Goal: Transaction & Acquisition: Purchase product/service

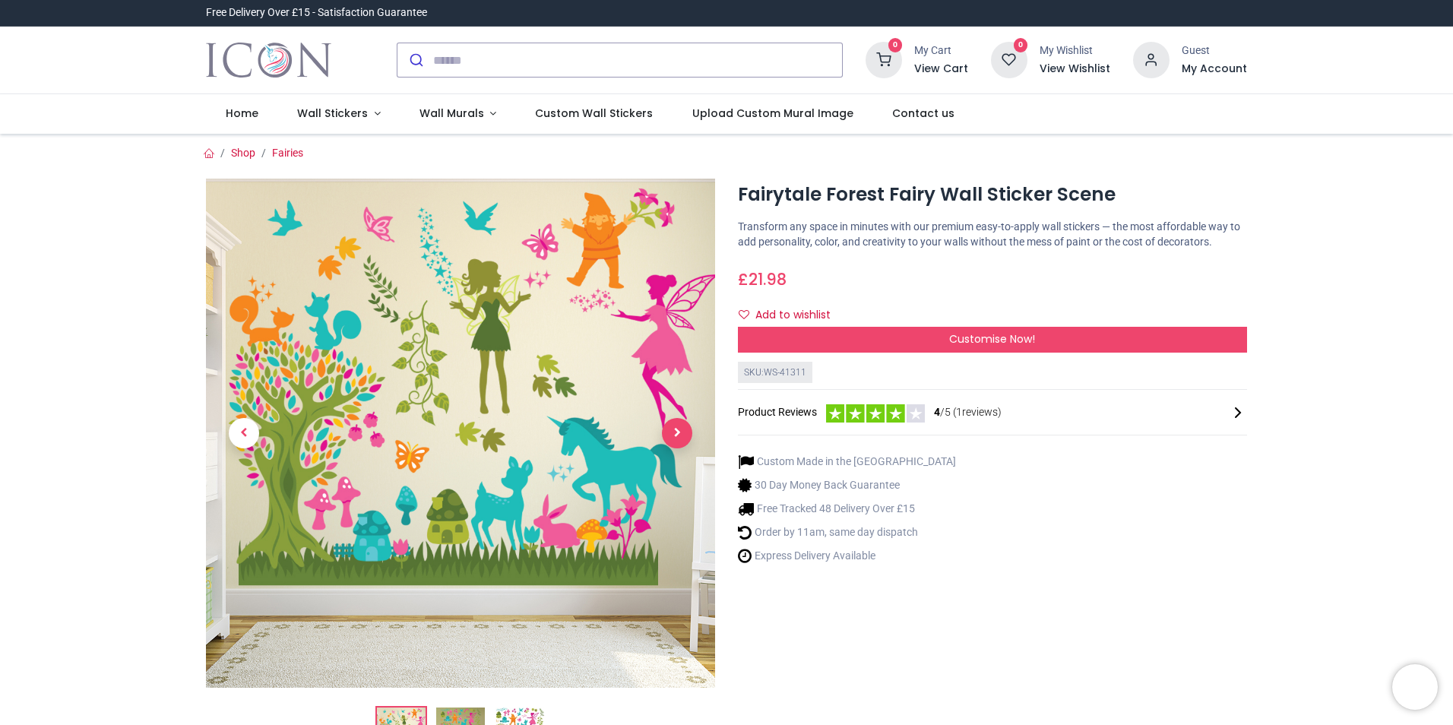
click at [682, 440] on span "Next" at bounding box center [677, 433] width 30 height 30
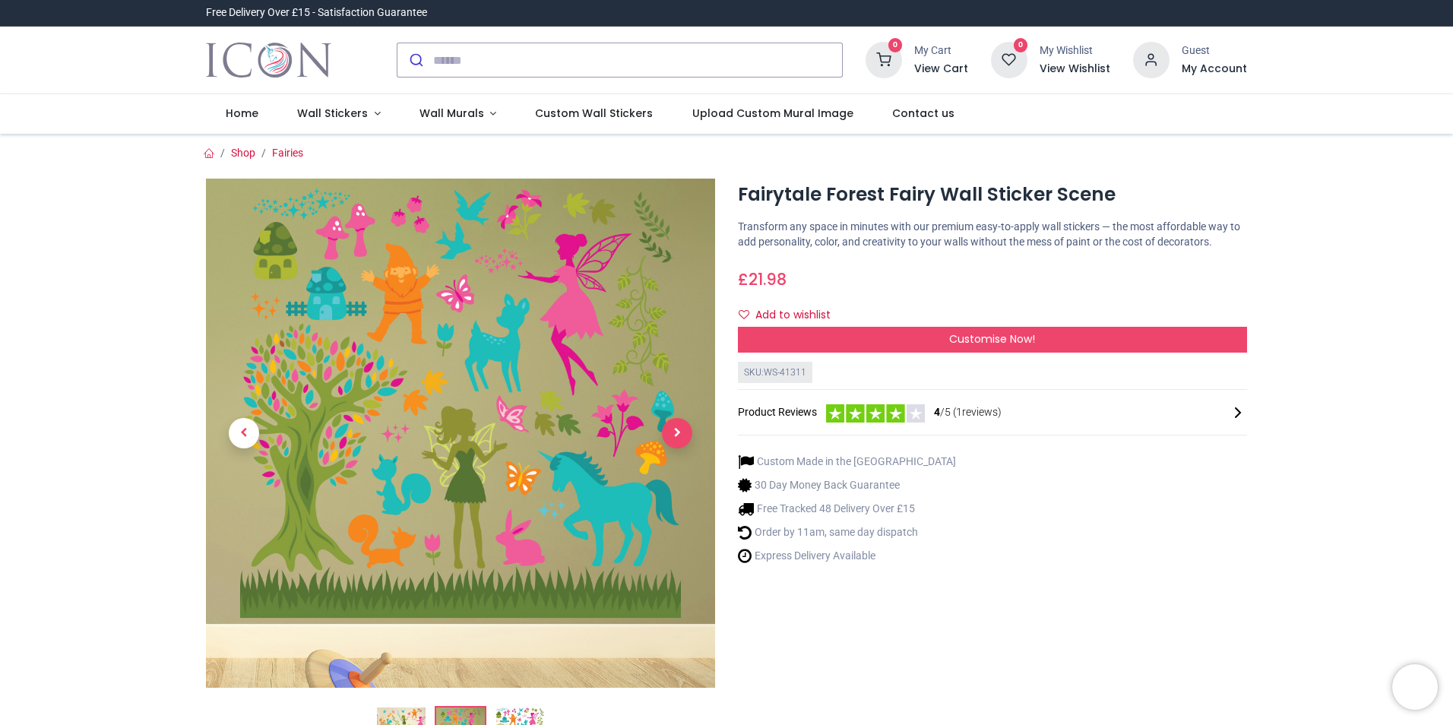
click at [682, 440] on span "Next" at bounding box center [677, 433] width 30 height 30
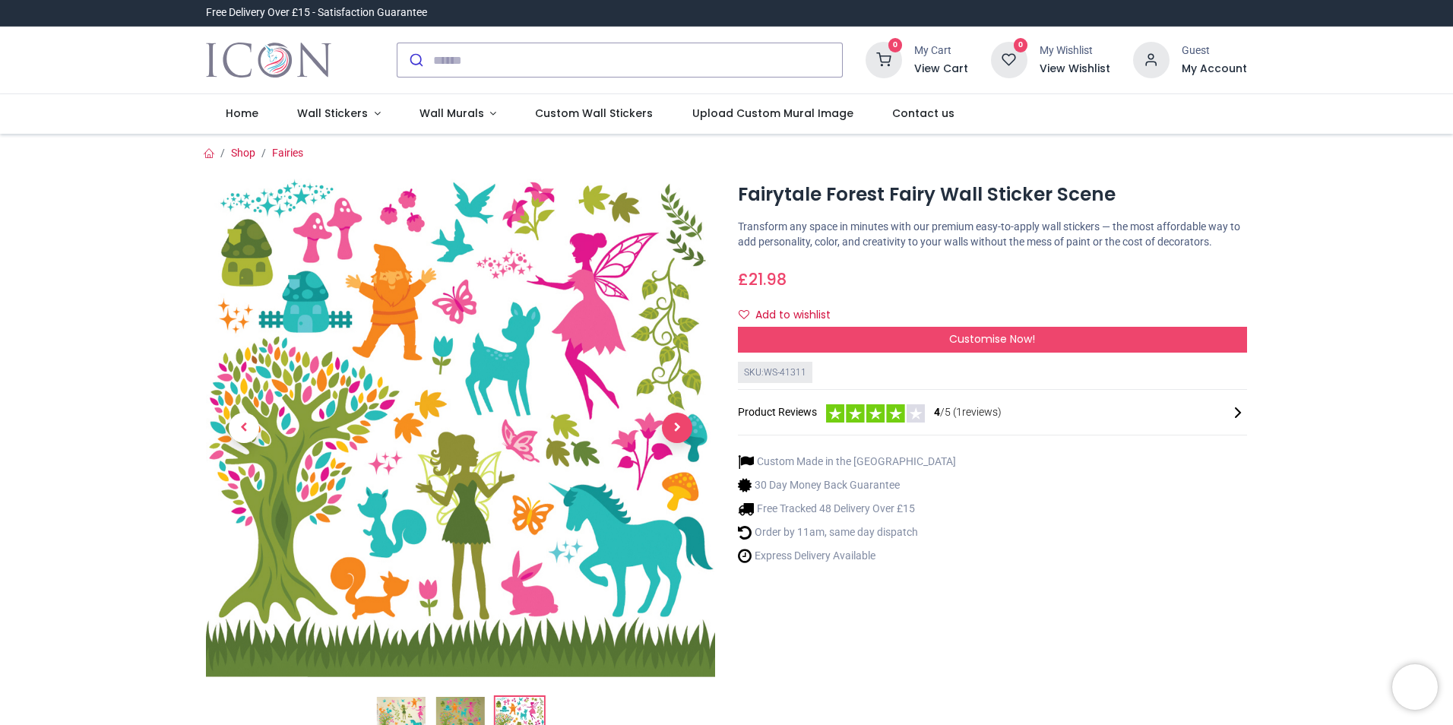
click at [682, 440] on span "Next" at bounding box center [677, 428] width 30 height 30
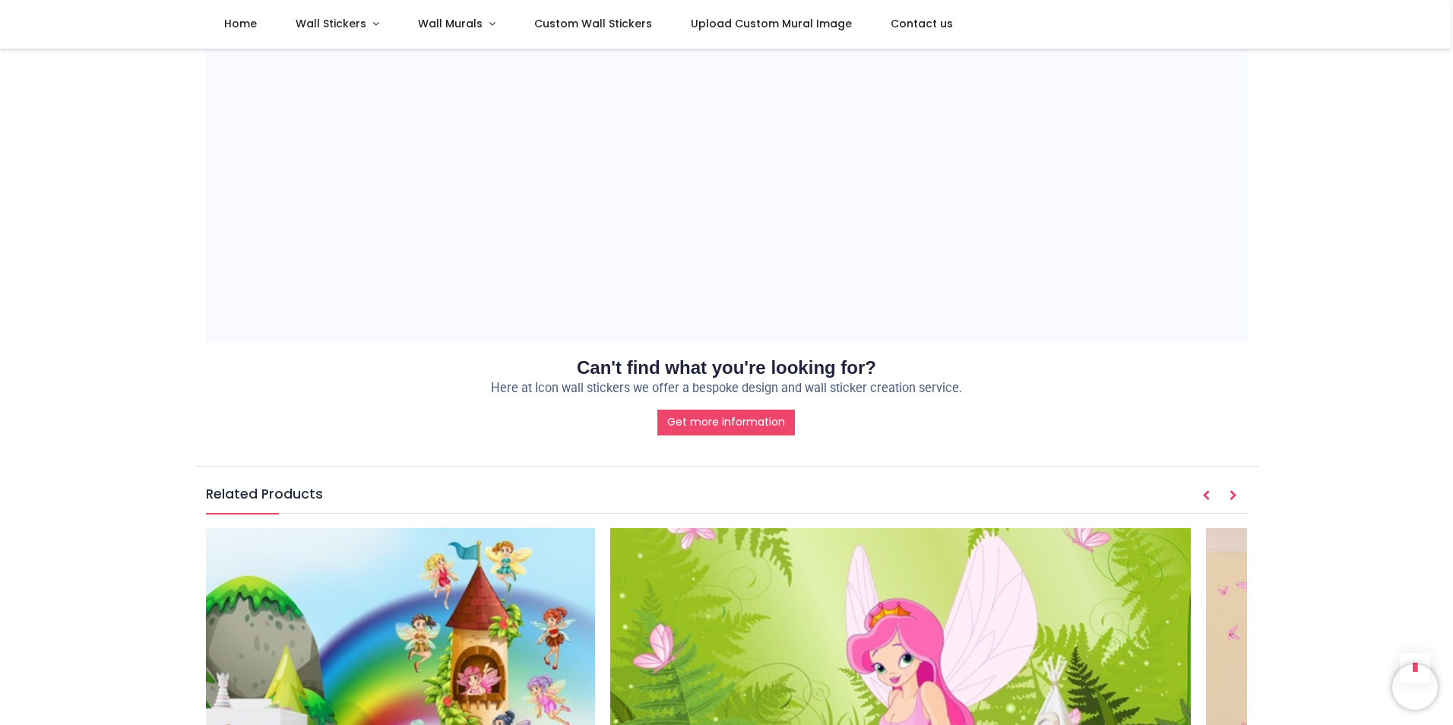
scroll to position [1729, 0]
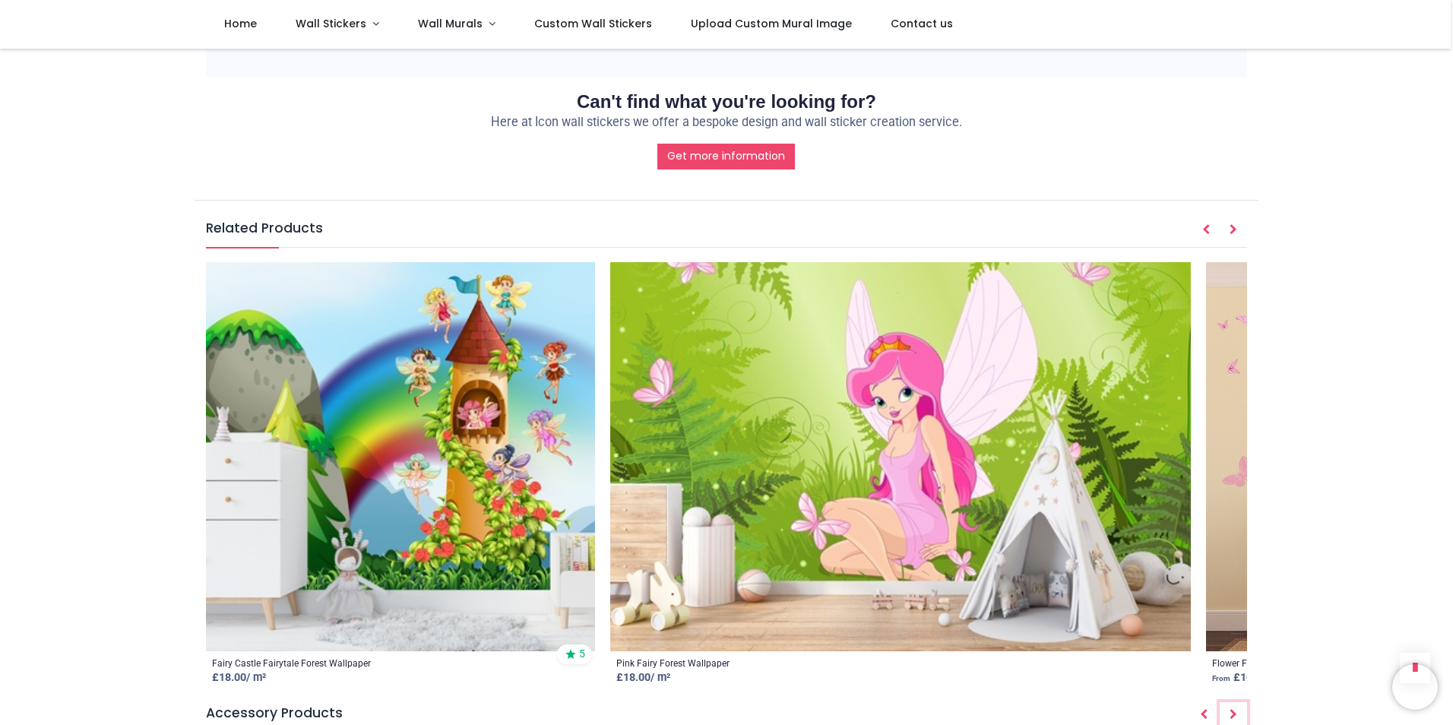
click at [1225, 704] on button "Next" at bounding box center [1233, 715] width 27 height 26
click at [1230, 709] on icon "Next" at bounding box center [1234, 714] width 8 height 11
drag, startPoint x: 1449, startPoint y: 432, endPoint x: 1444, endPoint y: 367, distance: 65.6
drag, startPoint x: 1438, startPoint y: 417, endPoint x: 1290, endPoint y: 366, distance: 156.7
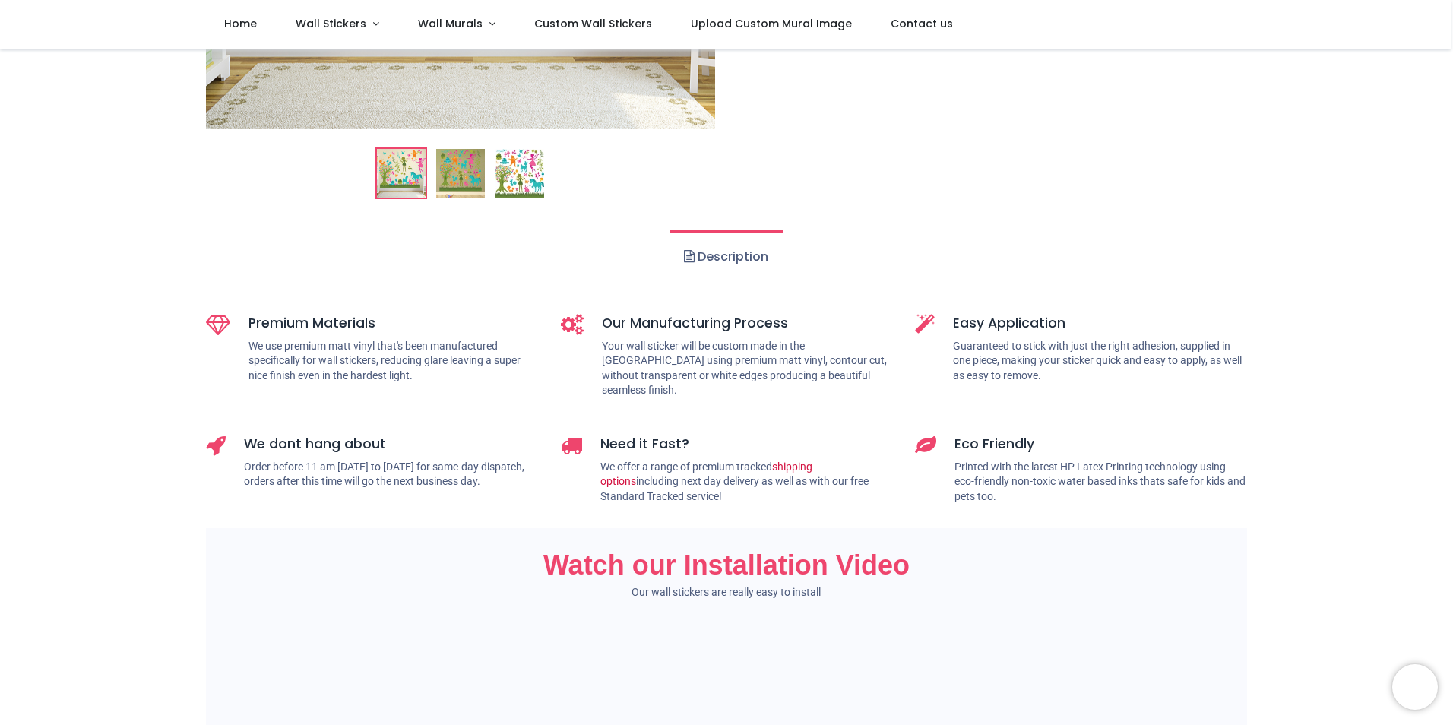
scroll to position [475, 0]
click at [725, 261] on link "Description" at bounding box center [726, 256] width 113 height 53
click at [742, 253] on link "Description" at bounding box center [726, 256] width 113 height 53
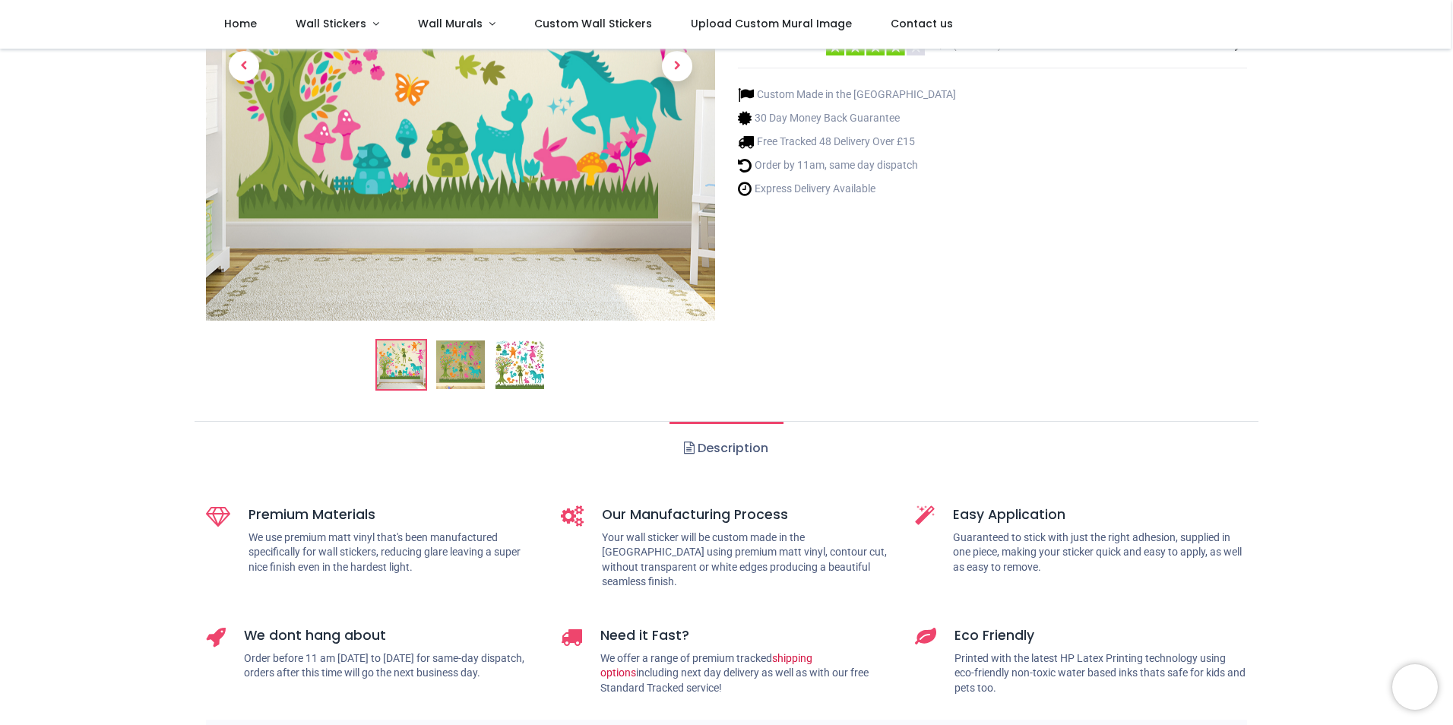
scroll to position [266, 0]
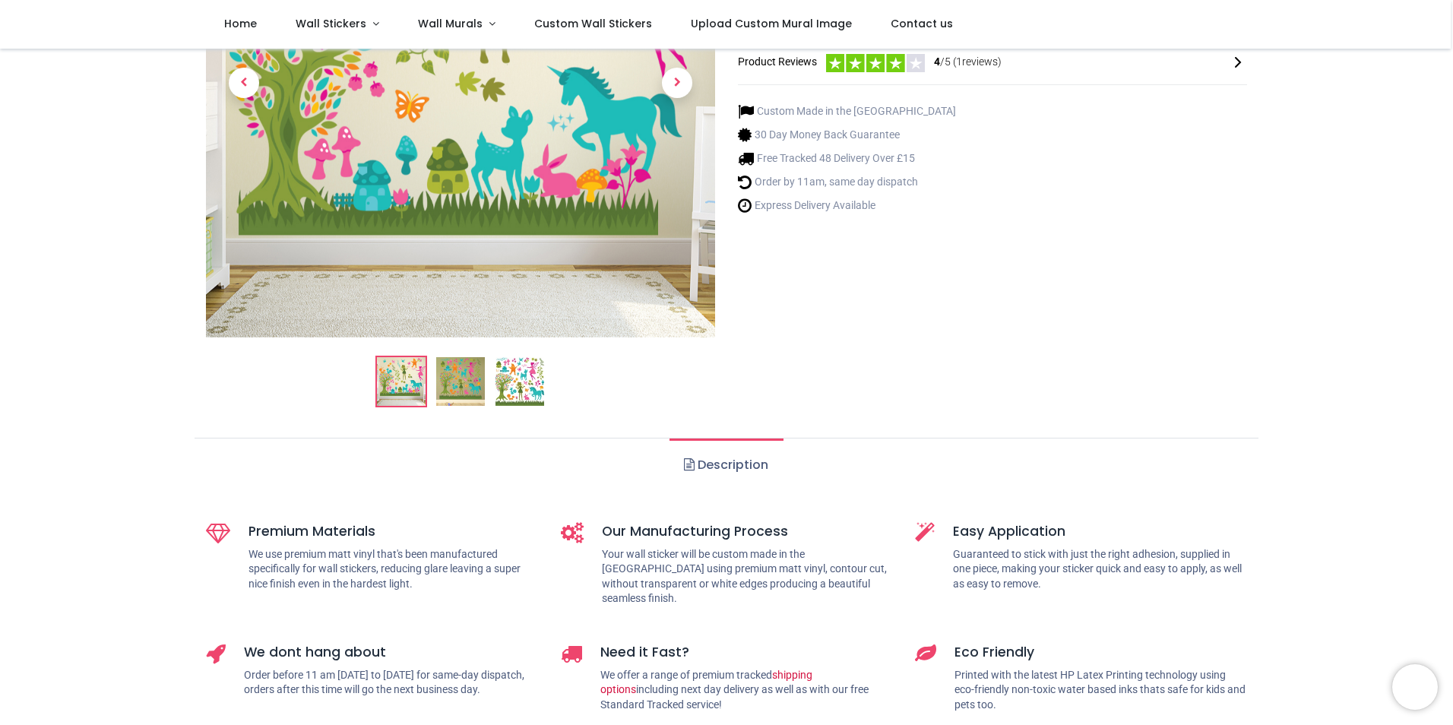
click at [689, 464] on span at bounding box center [689, 464] width 11 height 12
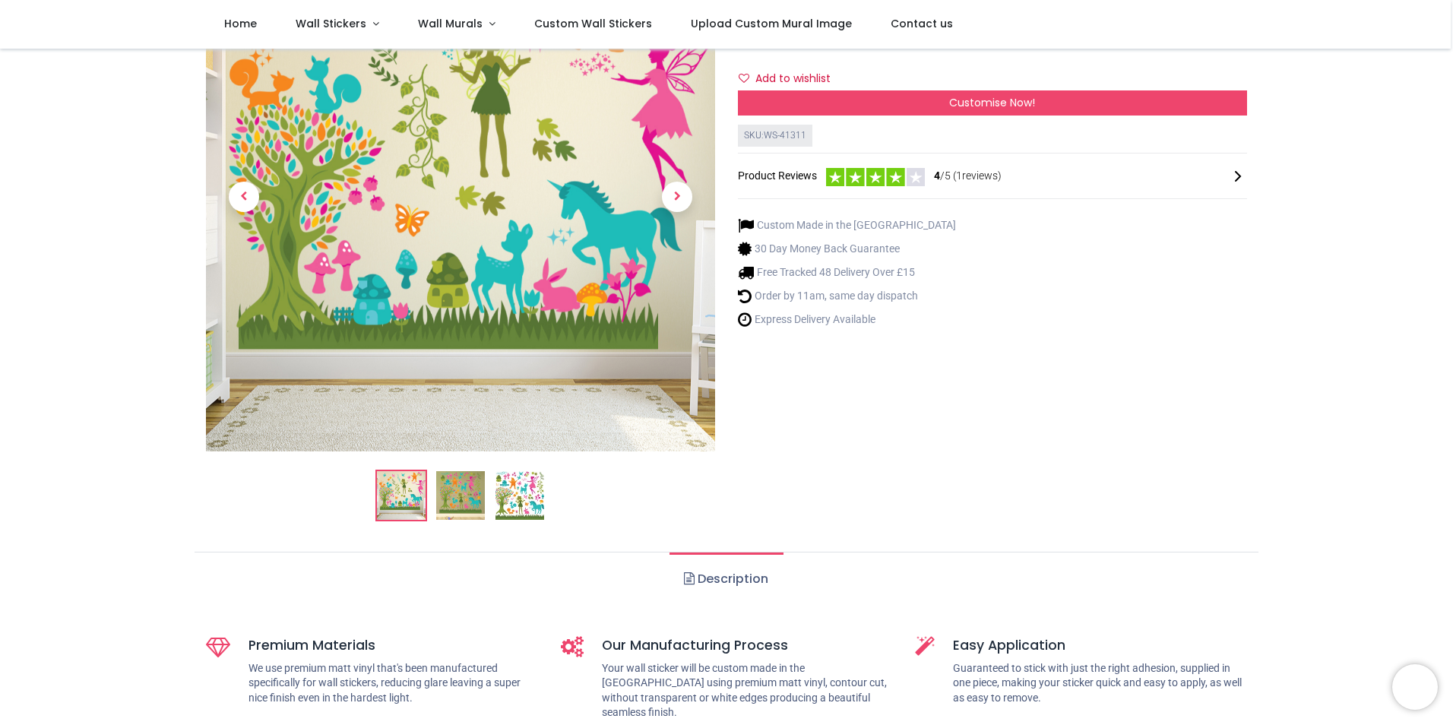
scroll to position [0, 0]
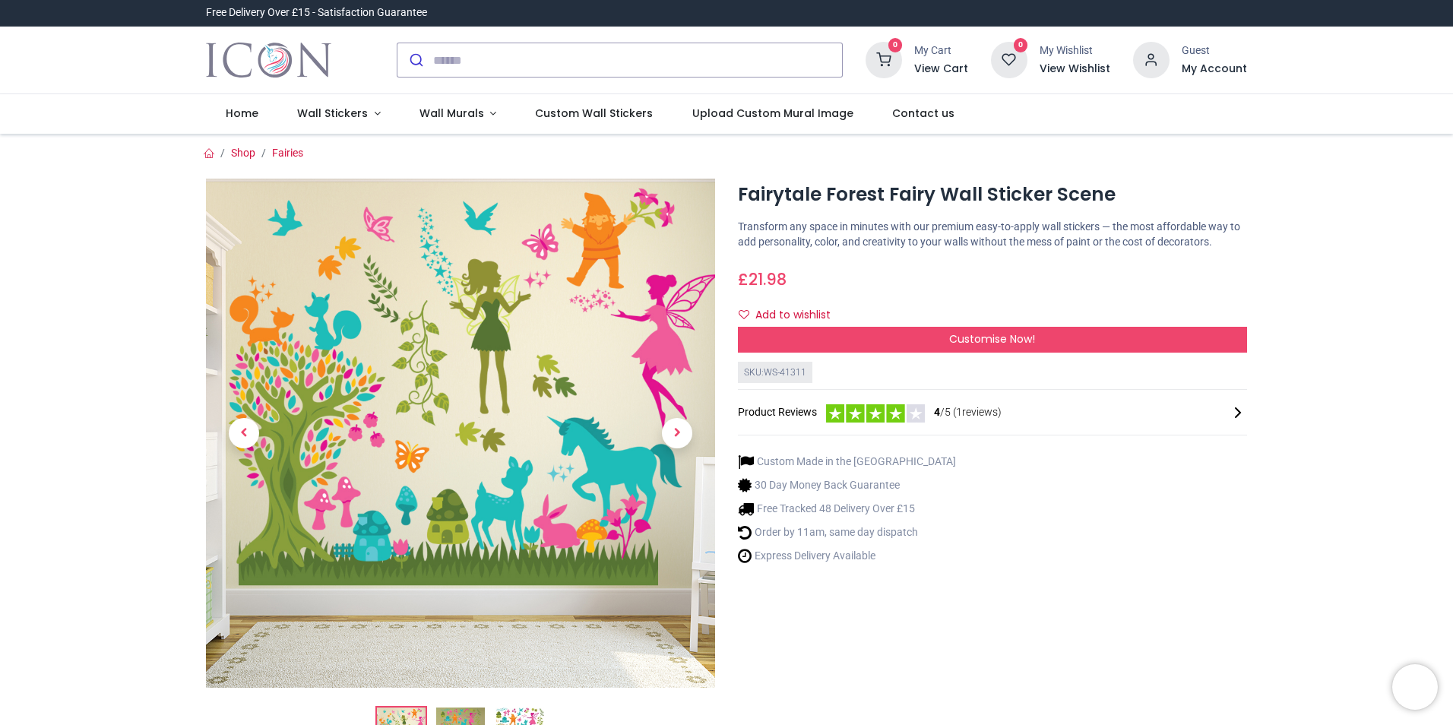
click at [922, 235] on p "Transform any space in minutes with our premium easy-to-apply wall stickers — t…" at bounding box center [992, 235] width 509 height 30
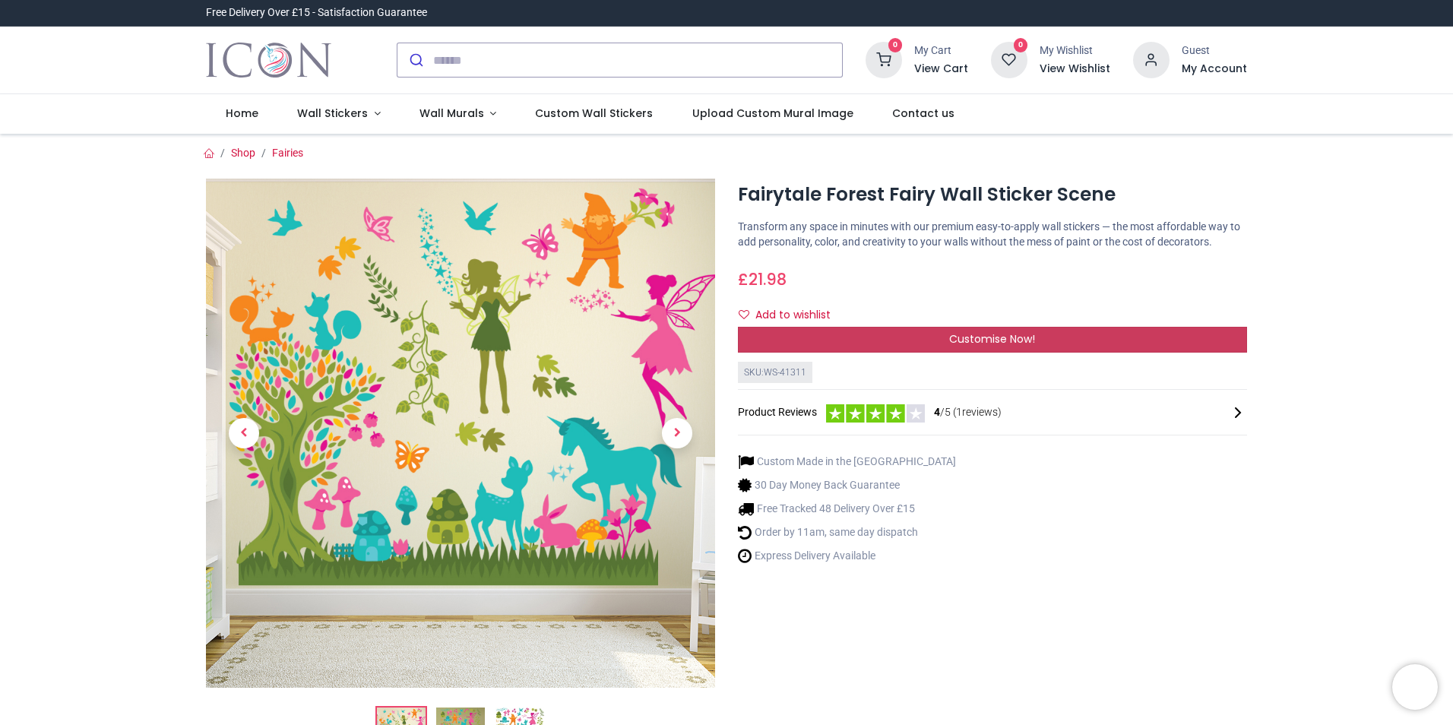
click at [812, 337] on div "Customise Now!" at bounding box center [992, 340] width 509 height 26
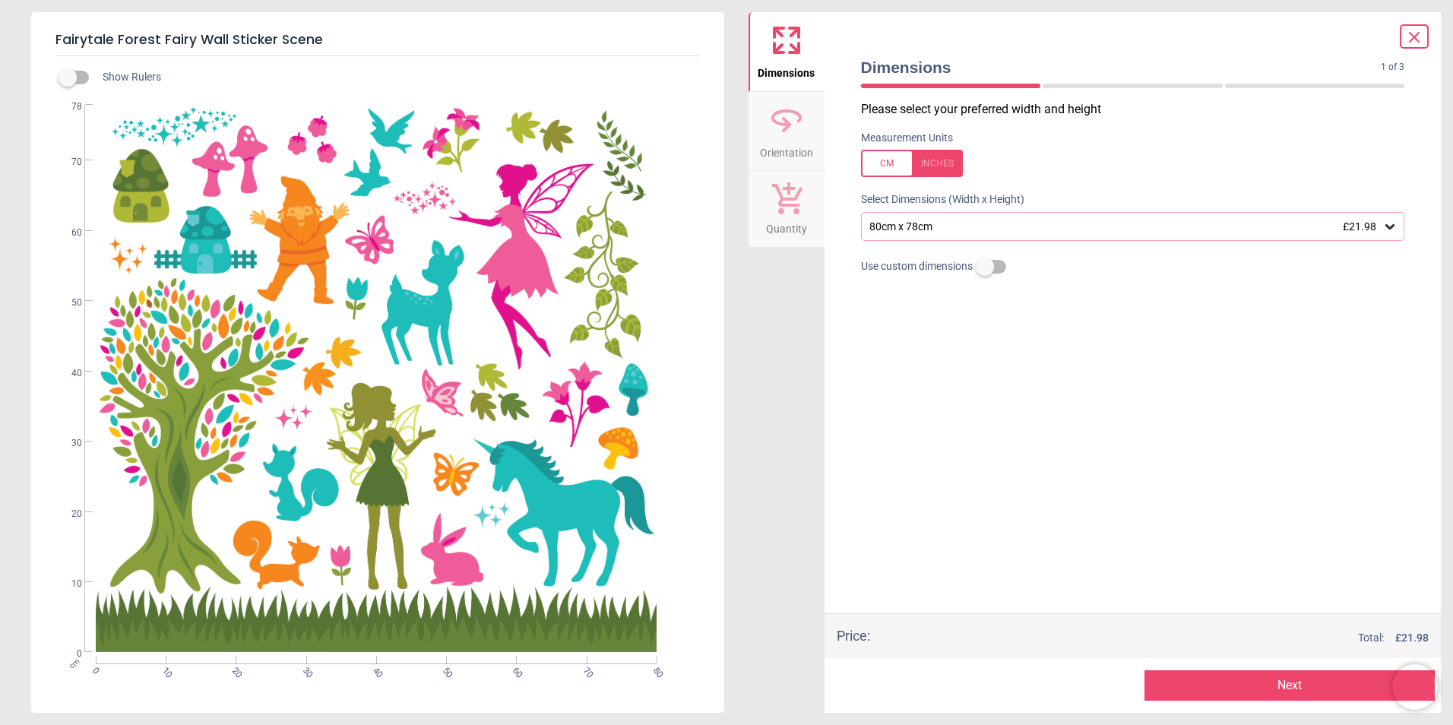
click at [999, 212] on div "80cm x 78cm £21.98" at bounding box center [1133, 226] width 544 height 29
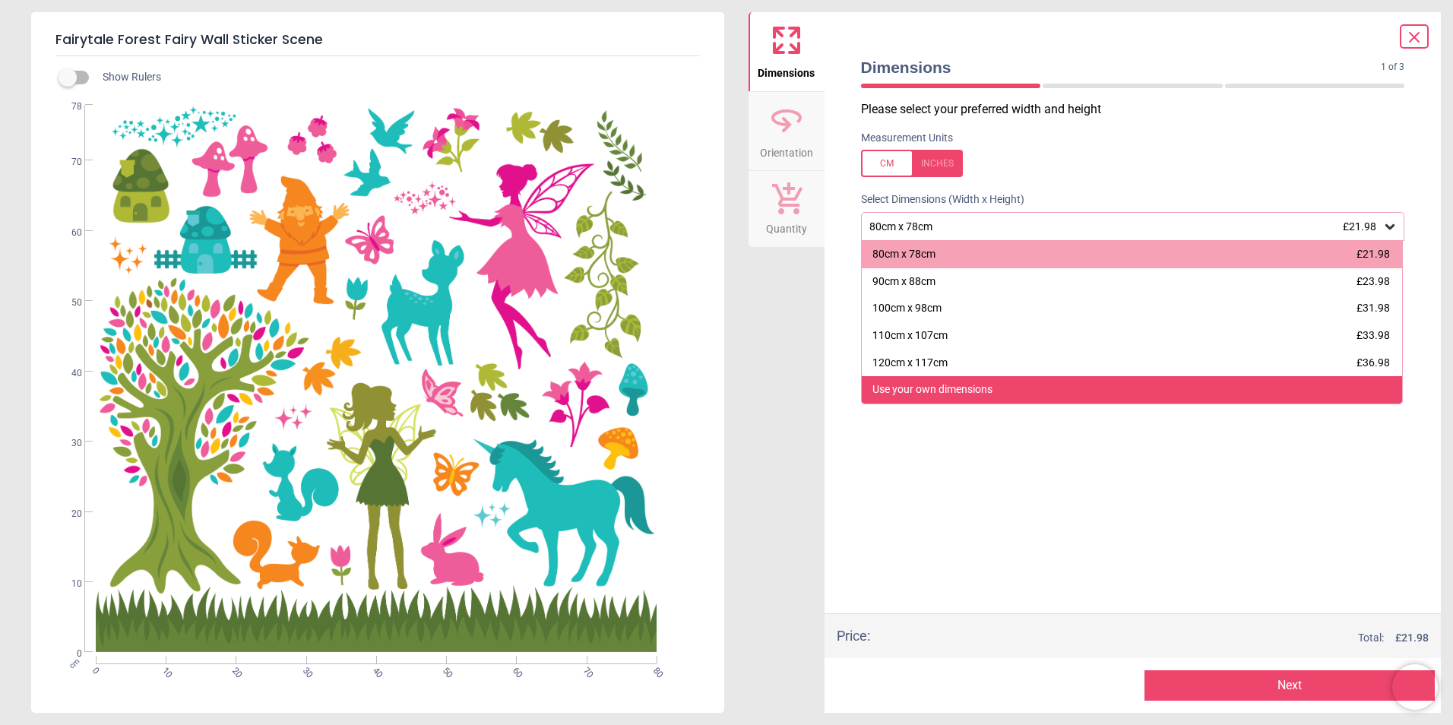
click at [950, 386] on div "Use your own dimensions" at bounding box center [932, 389] width 120 height 15
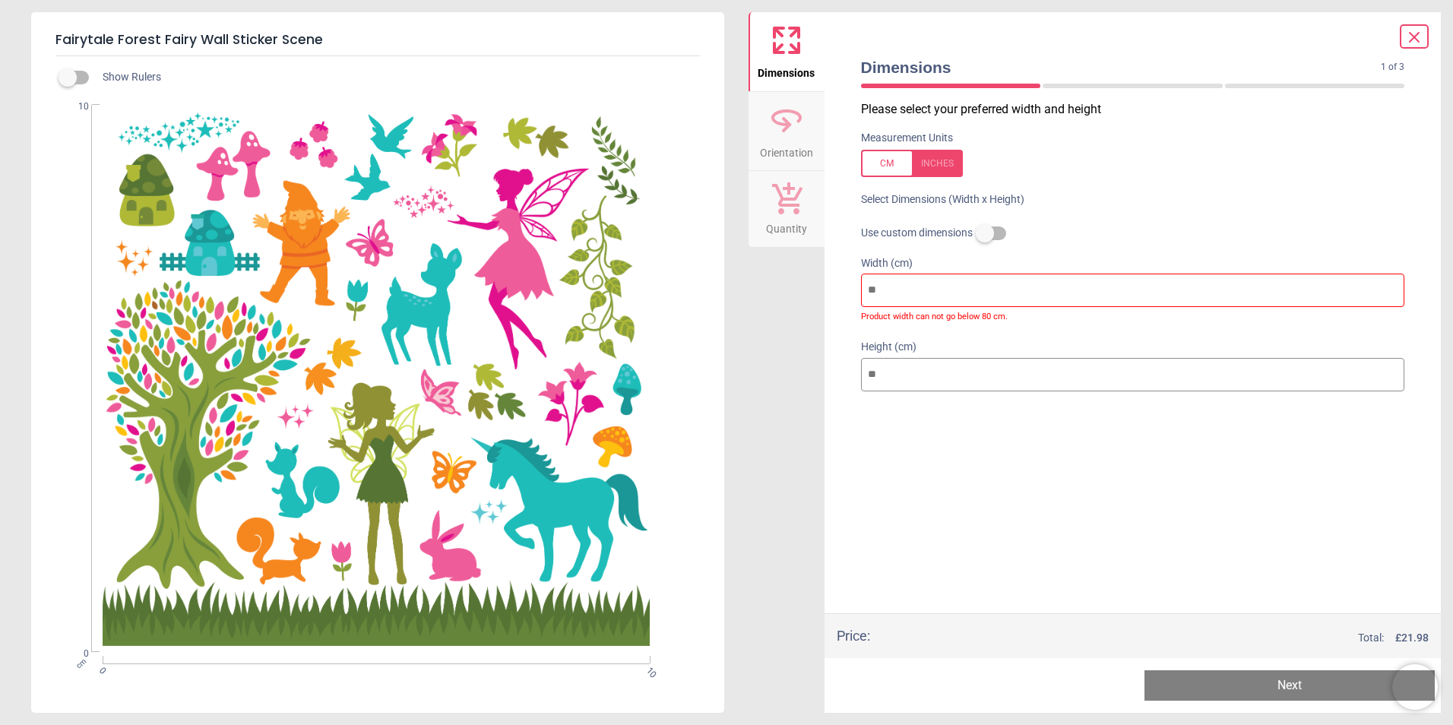
drag, startPoint x: 923, startPoint y: 283, endPoint x: 804, endPoint y: 262, distance: 121.2
click at [804, 262] on div "Dimensions Orientation Quantity Dimensions 1 of 3 1 of 4 Please select your pre…" at bounding box center [1095, 362] width 693 height 701
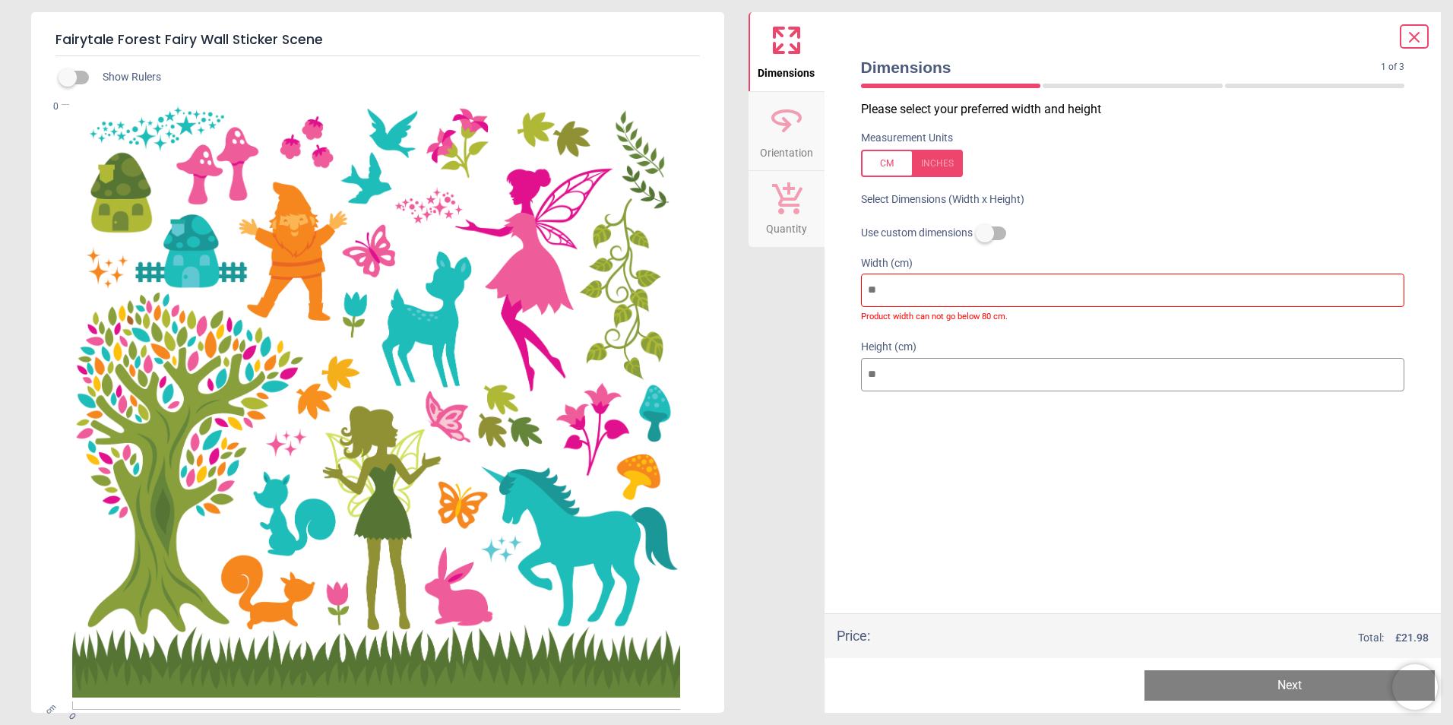
drag, startPoint x: 942, startPoint y: 297, endPoint x: 846, endPoint y: 287, distance: 96.3
click at [846, 287] on div "Dimensions 1 of 3 1 of 4 Please select your preferred width and height Measurem…" at bounding box center [1133, 362] width 617 height 701
type input "*"
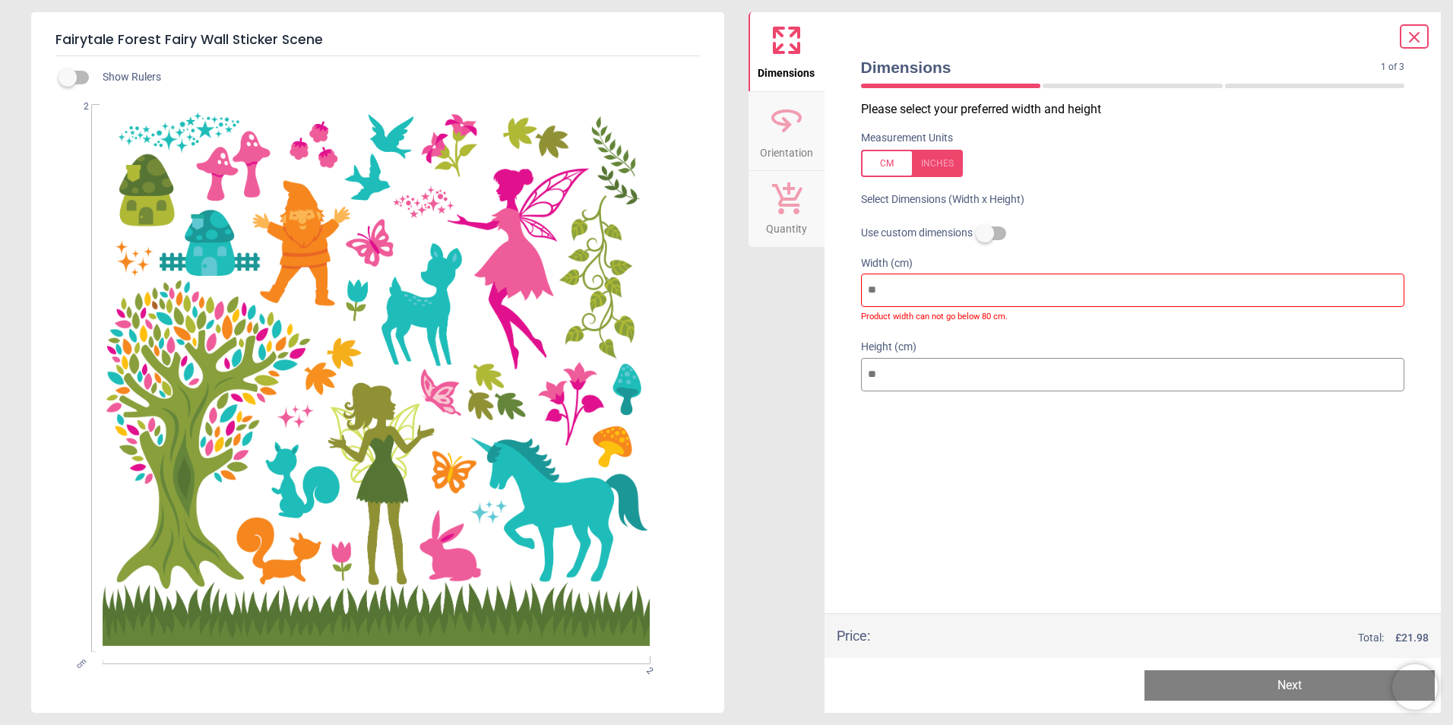
type input "**"
type input "***"
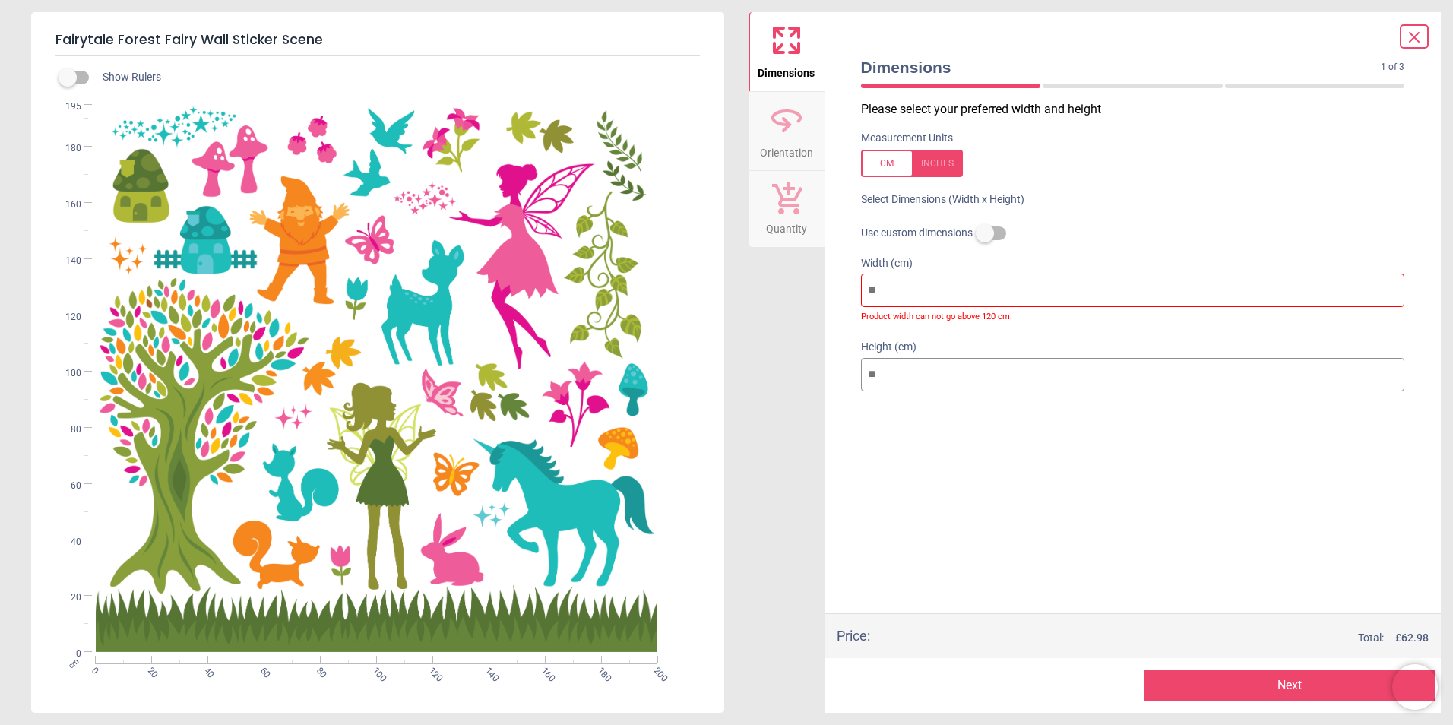
type input "***"
click at [1421, 35] on icon at bounding box center [1414, 37] width 18 height 18
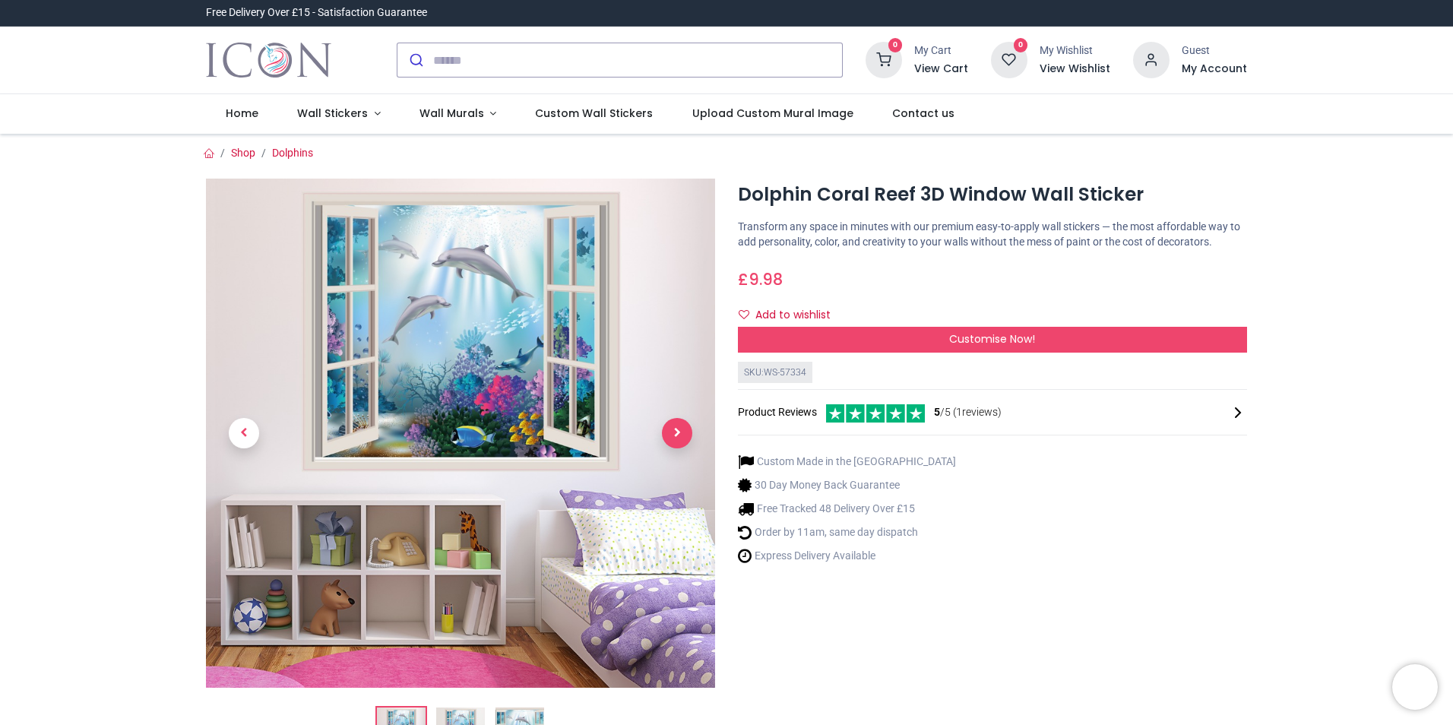
click at [681, 436] on span "Next" at bounding box center [677, 433] width 30 height 30
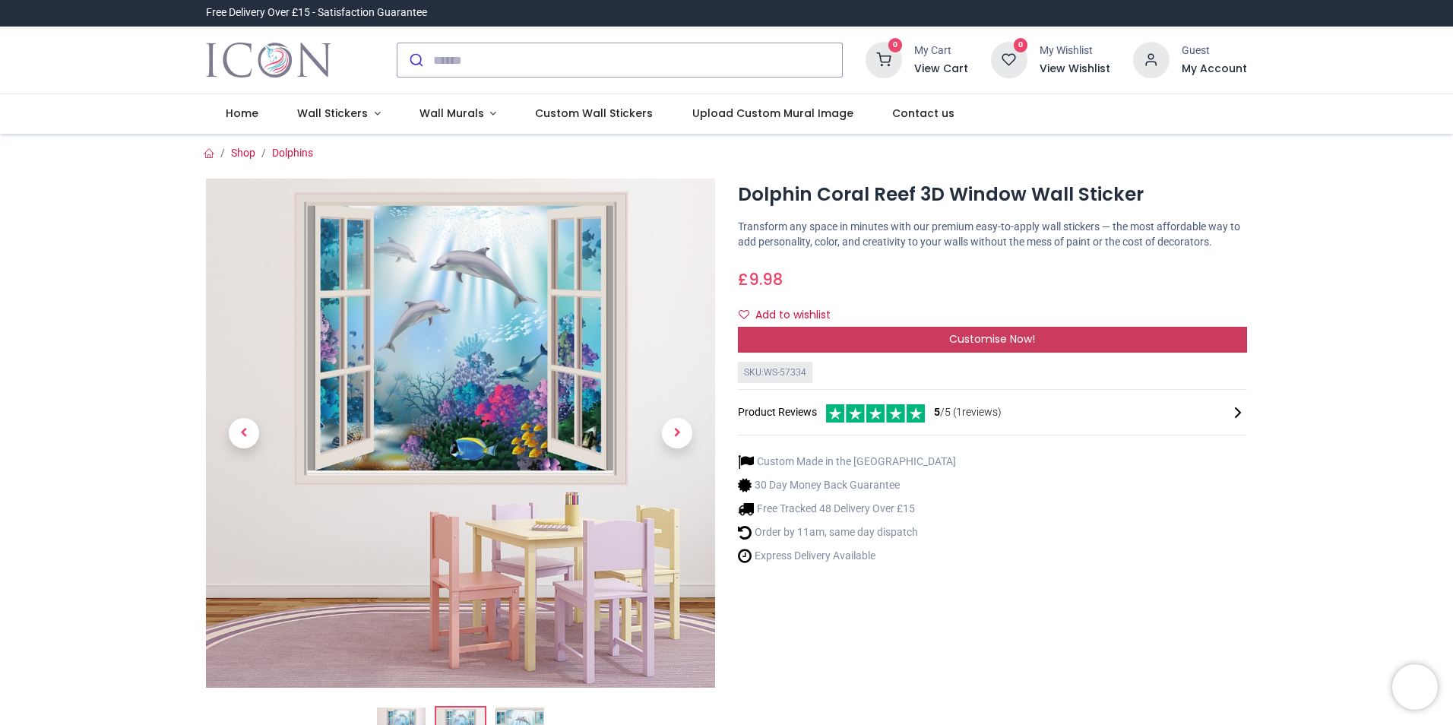
click at [832, 340] on div "Customise Now!" at bounding box center [992, 340] width 509 height 26
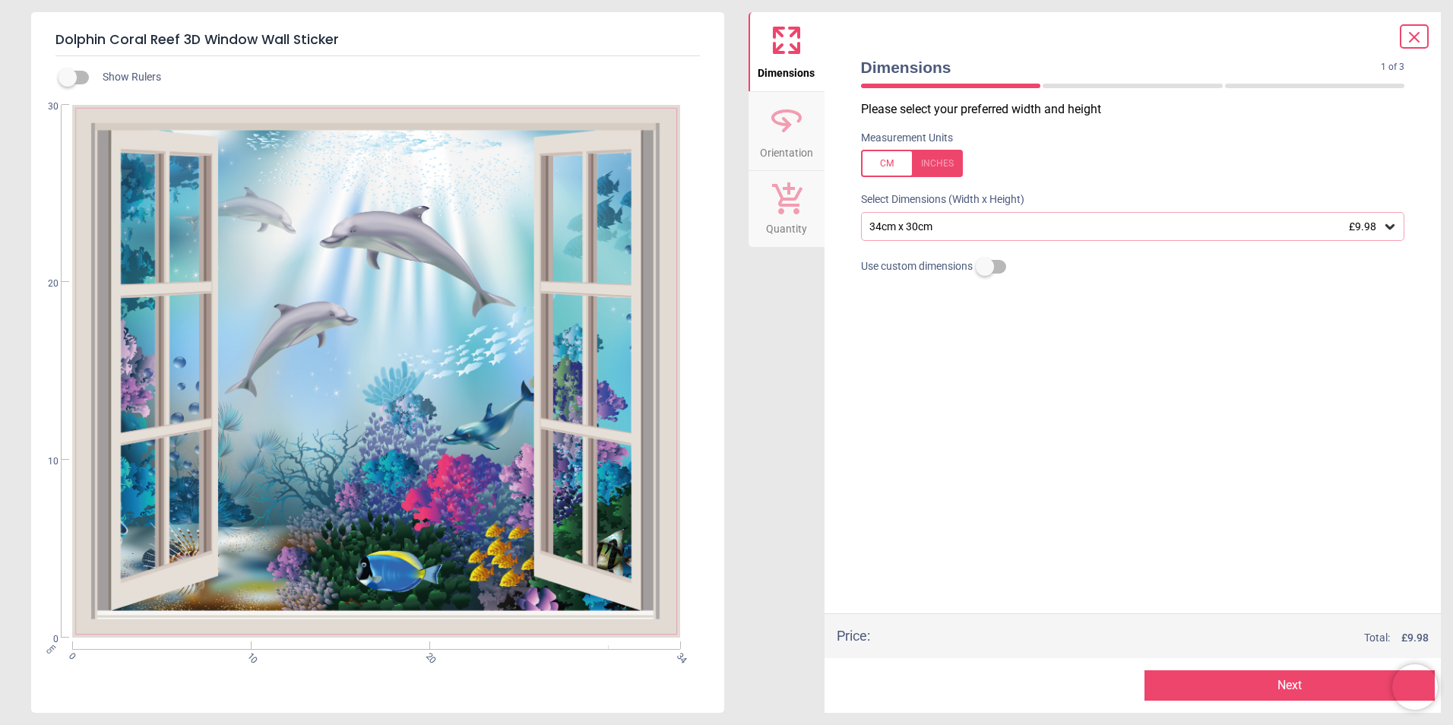
click at [922, 227] on div "34cm x 30cm £9.98" at bounding box center [1125, 226] width 515 height 13
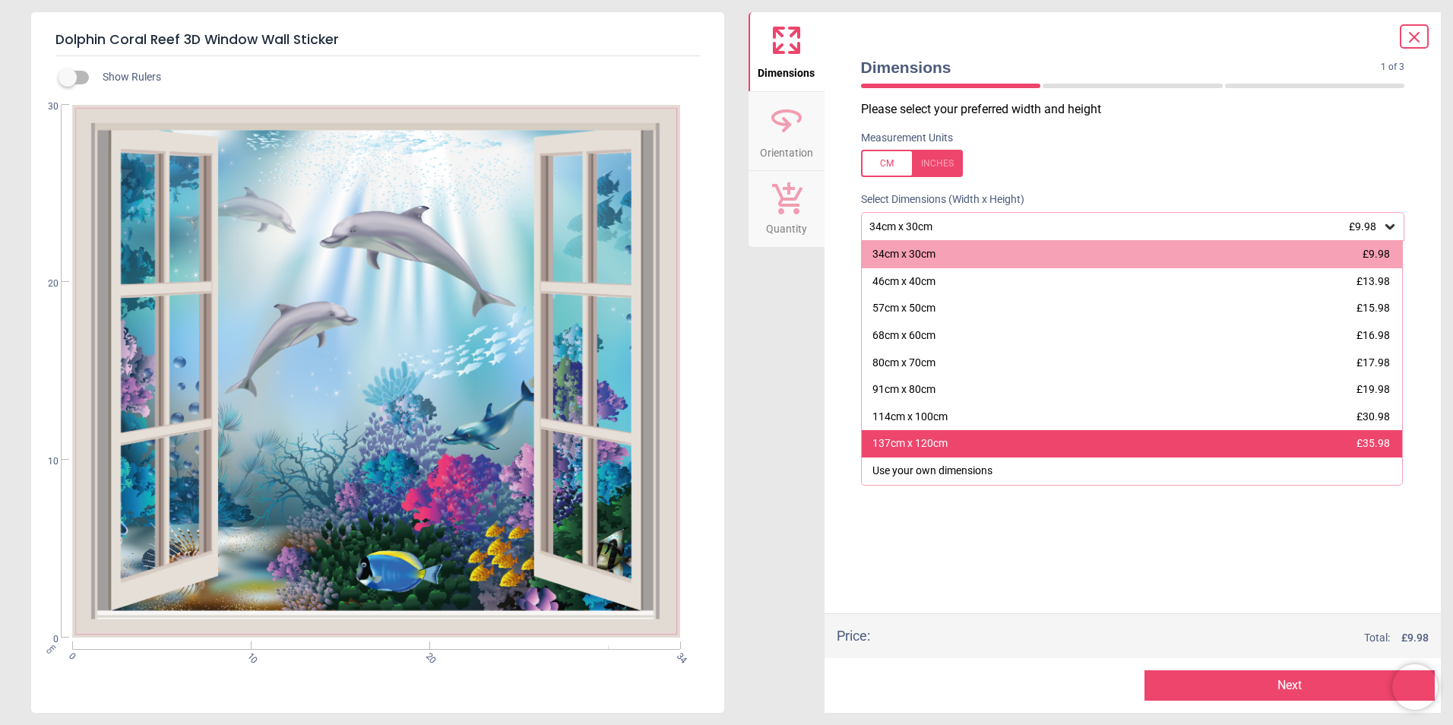
click at [933, 453] on div "137cm x 120cm £35.98" at bounding box center [1132, 443] width 541 height 27
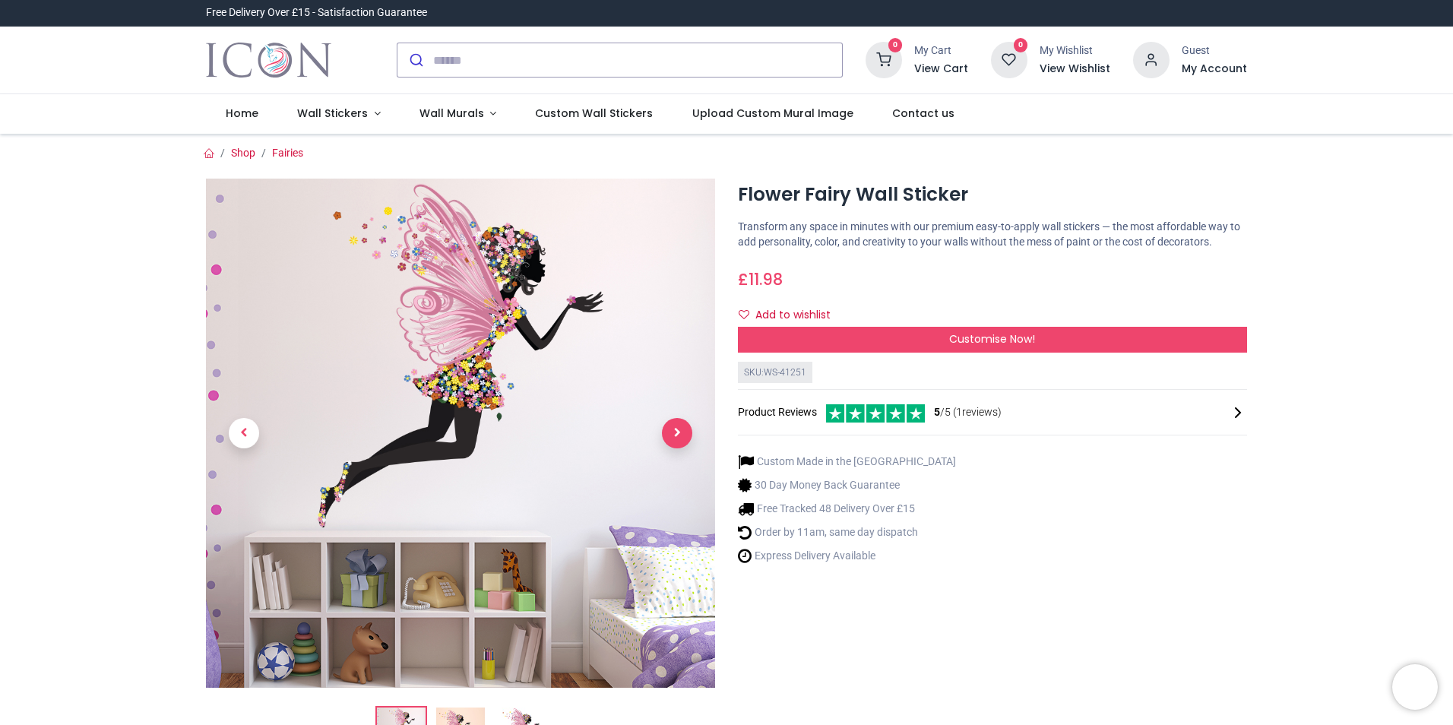
click at [678, 429] on span "Next" at bounding box center [677, 433] width 30 height 30
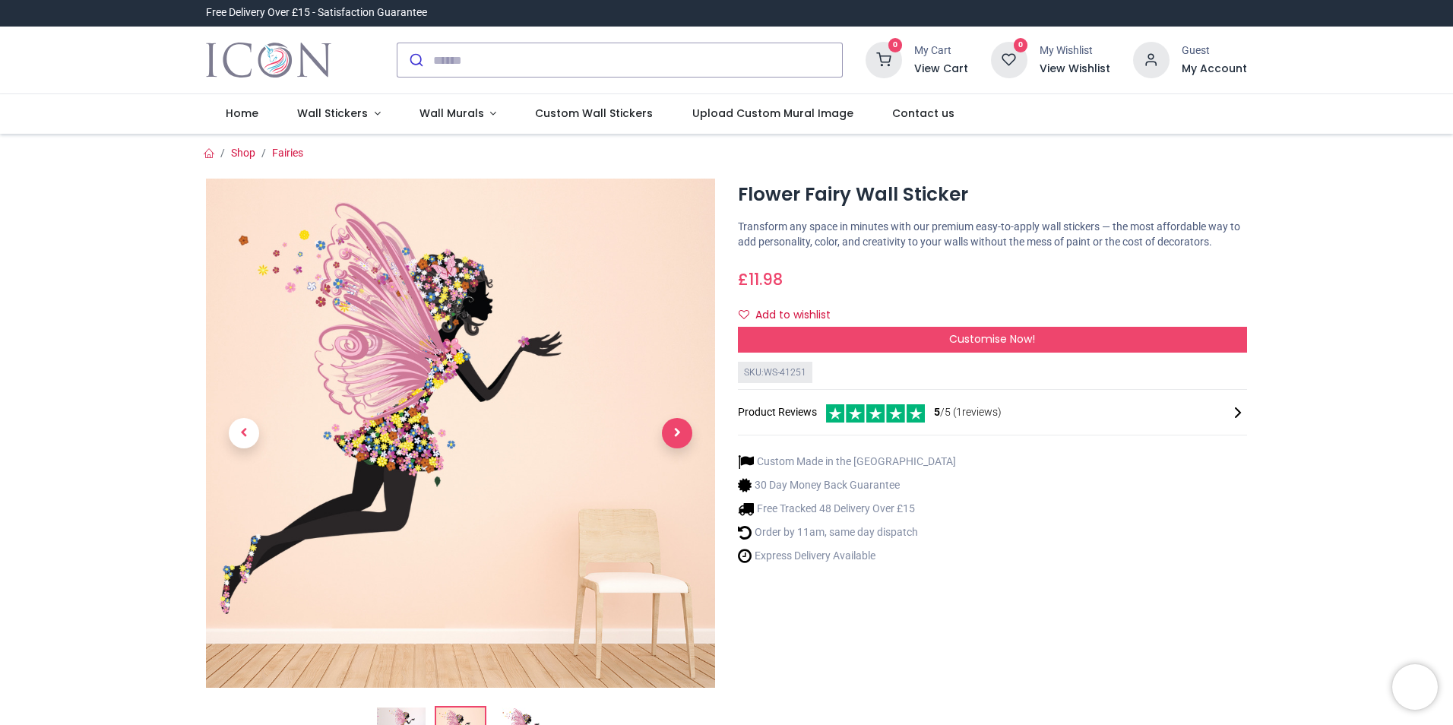
click at [678, 429] on span "Next" at bounding box center [677, 433] width 30 height 30
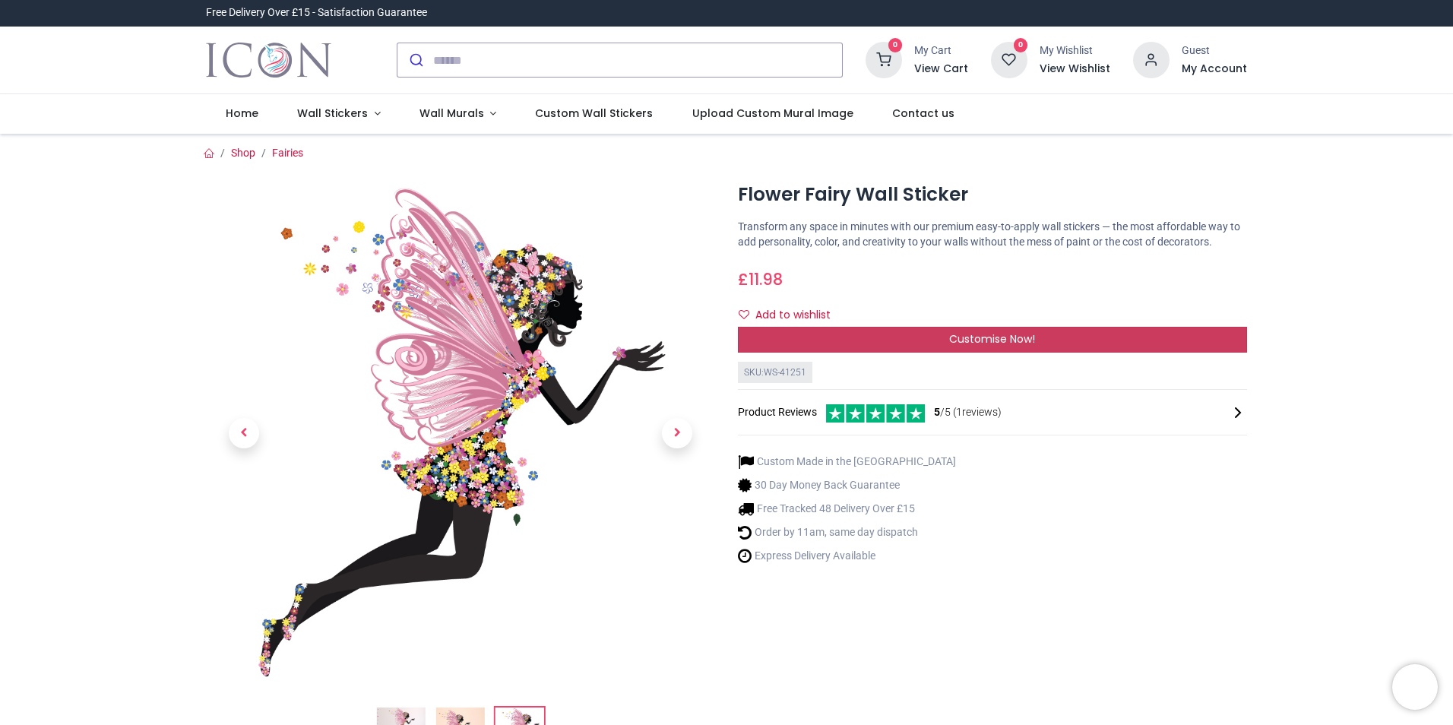
click at [770, 344] on div "Customise Now!" at bounding box center [992, 340] width 509 height 26
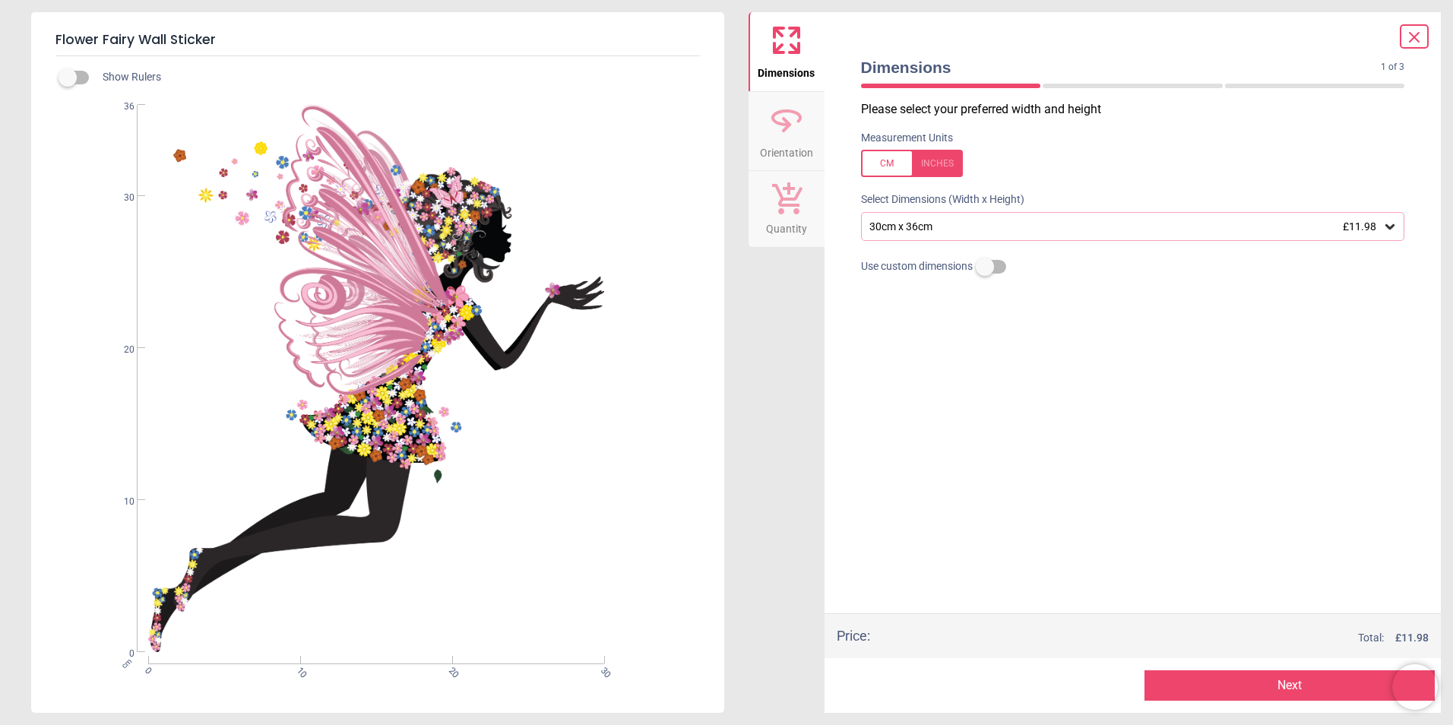
click at [904, 230] on div "30cm x 36cm £11.98" at bounding box center [1125, 226] width 515 height 13
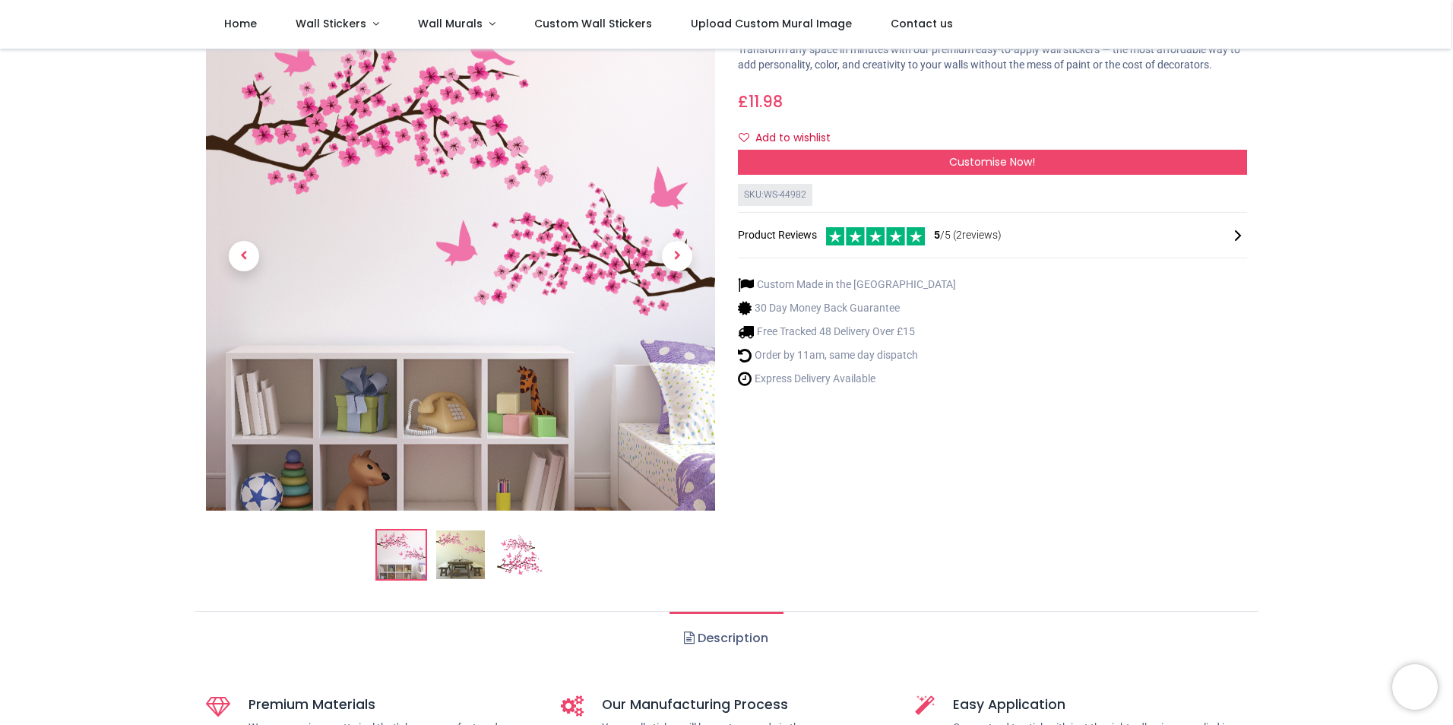
scroll to position [95, 0]
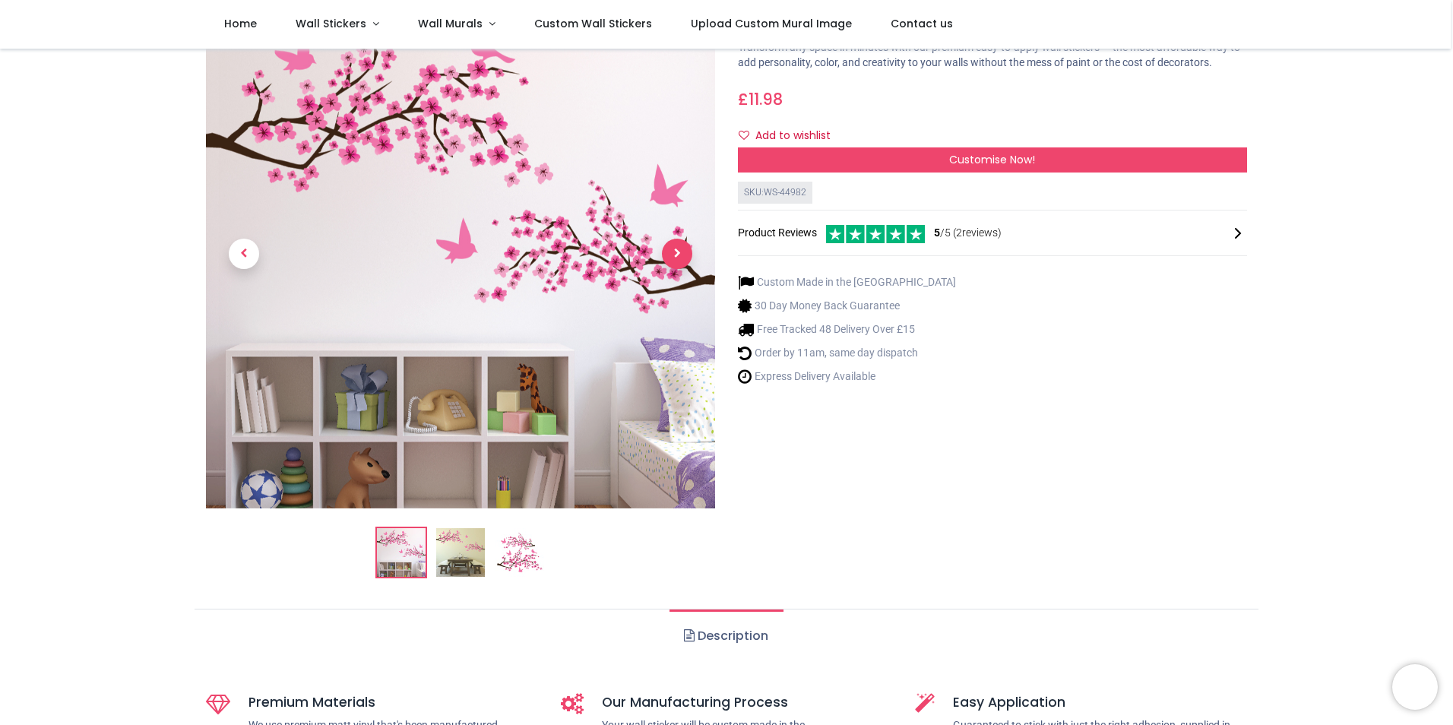
click at [687, 249] on span "Next" at bounding box center [677, 254] width 30 height 30
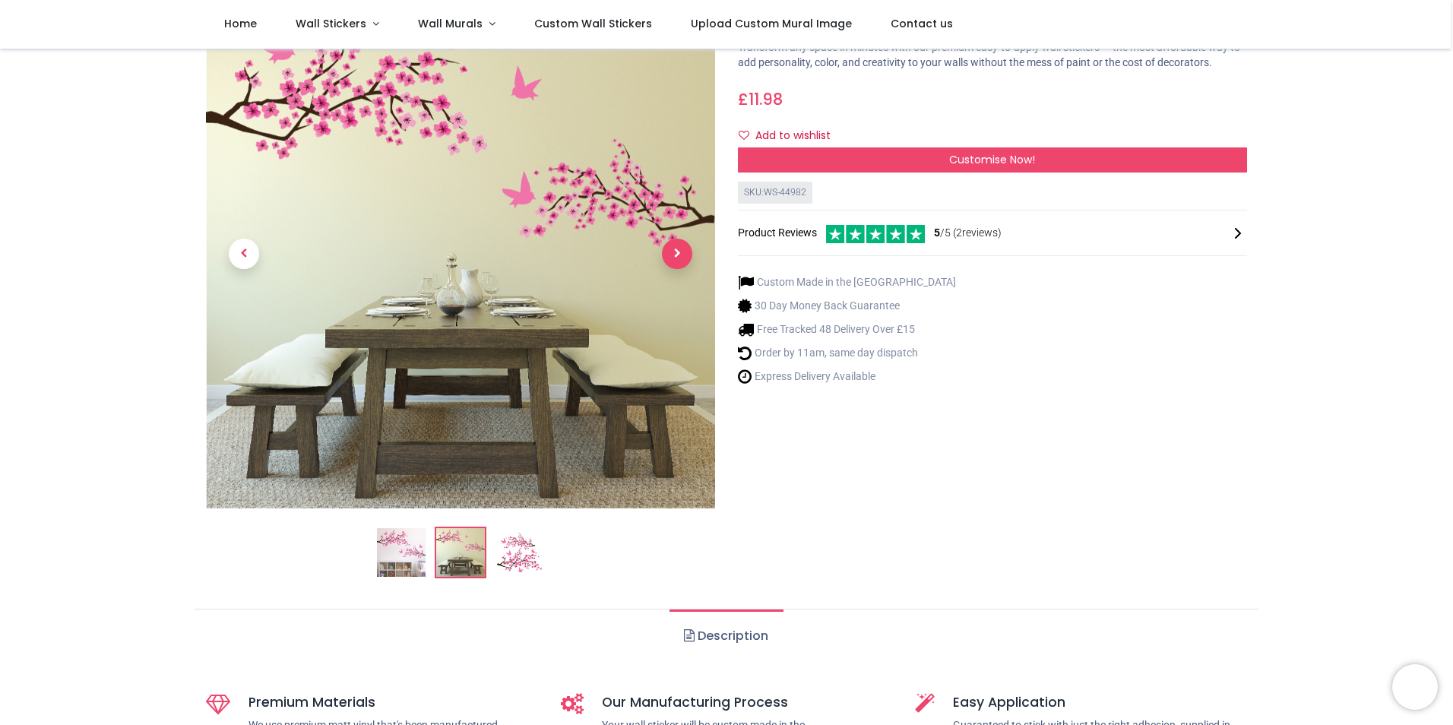
click at [687, 249] on span "Next" at bounding box center [677, 254] width 30 height 30
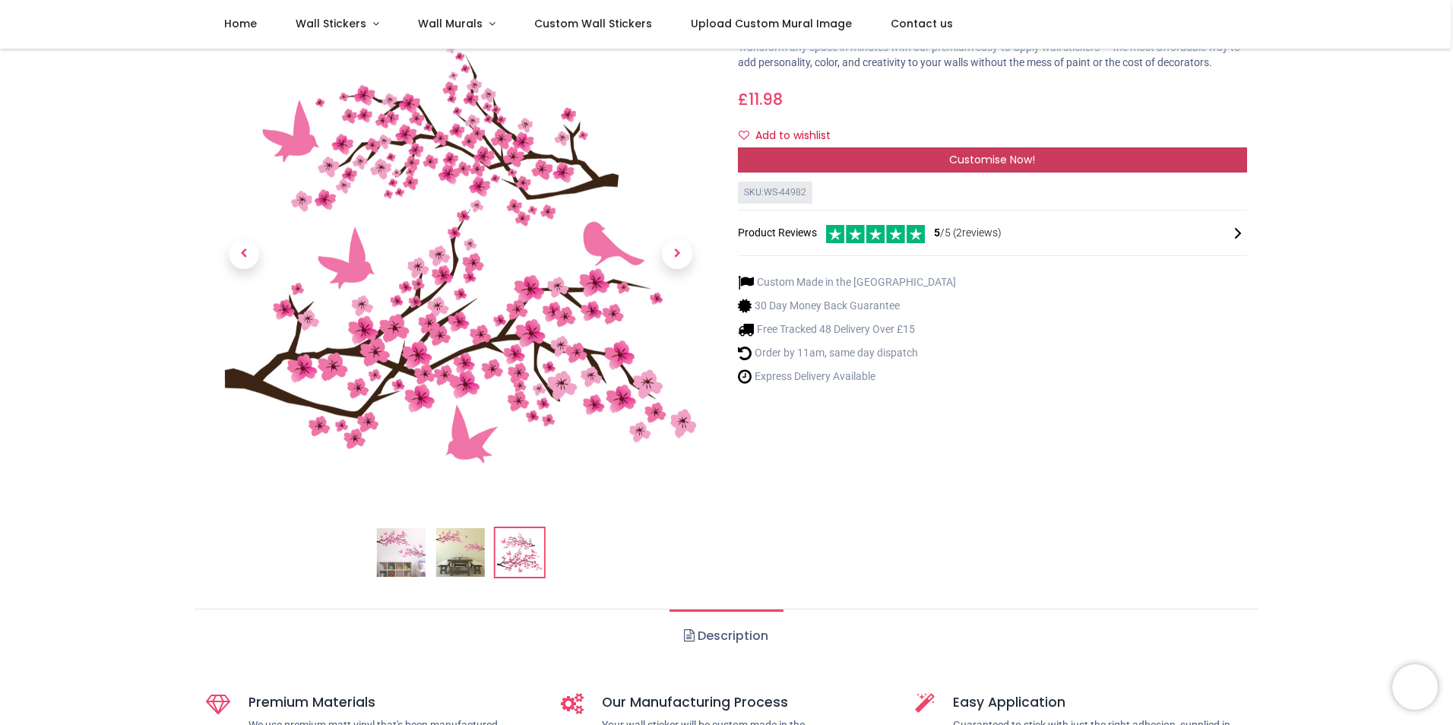
click at [814, 154] on div "Customise Now!" at bounding box center [992, 160] width 509 height 26
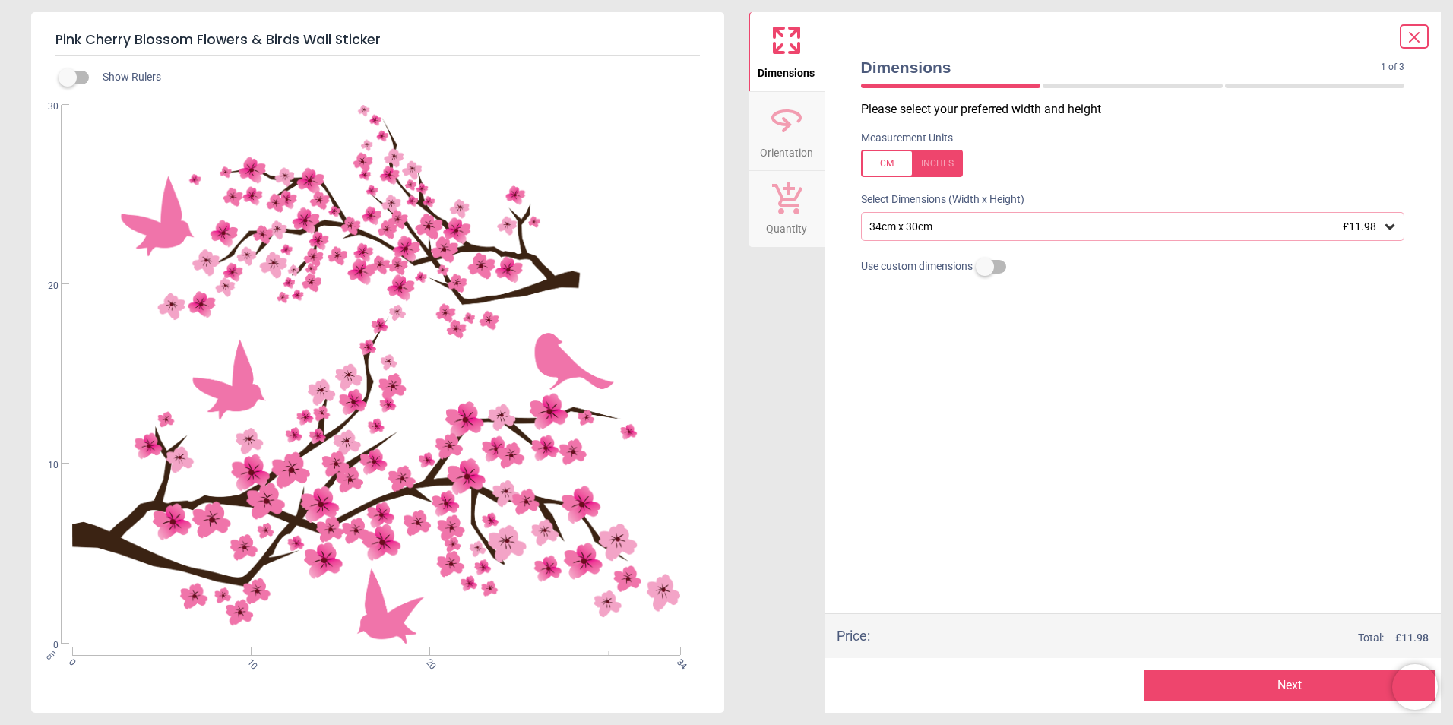
click at [899, 226] on div "34cm x 30cm £11.98" at bounding box center [1125, 226] width 515 height 13
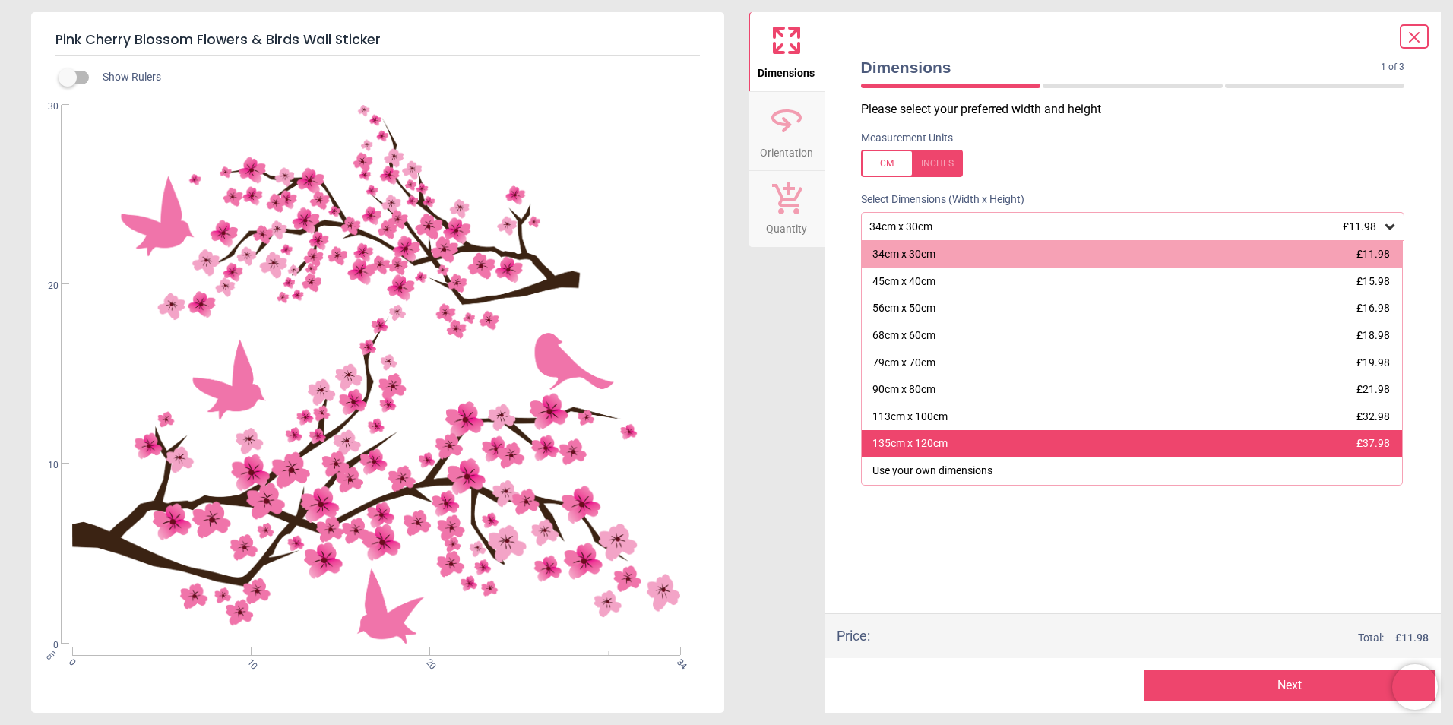
click at [922, 435] on div "135cm x 120cm £37.98" at bounding box center [1132, 443] width 541 height 27
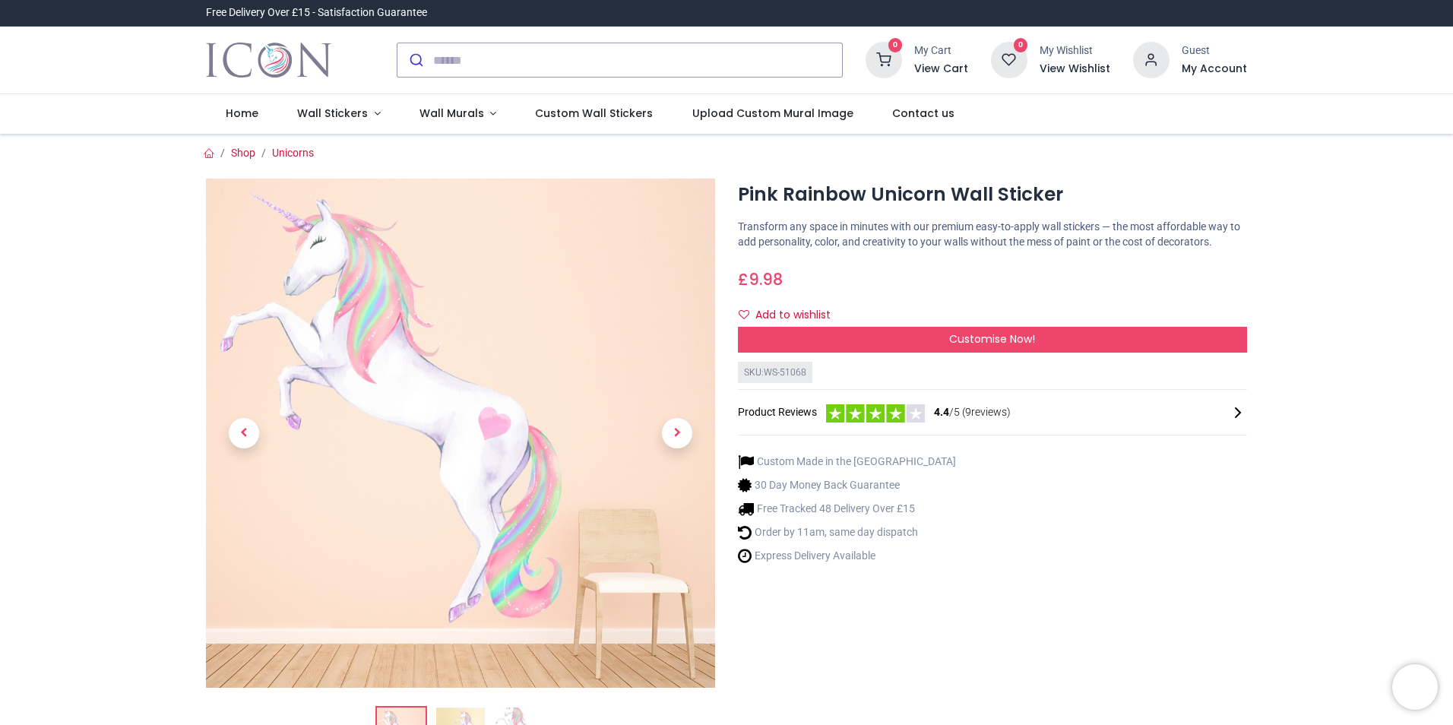
click at [666, 448] on link at bounding box center [677, 433] width 76 height 356
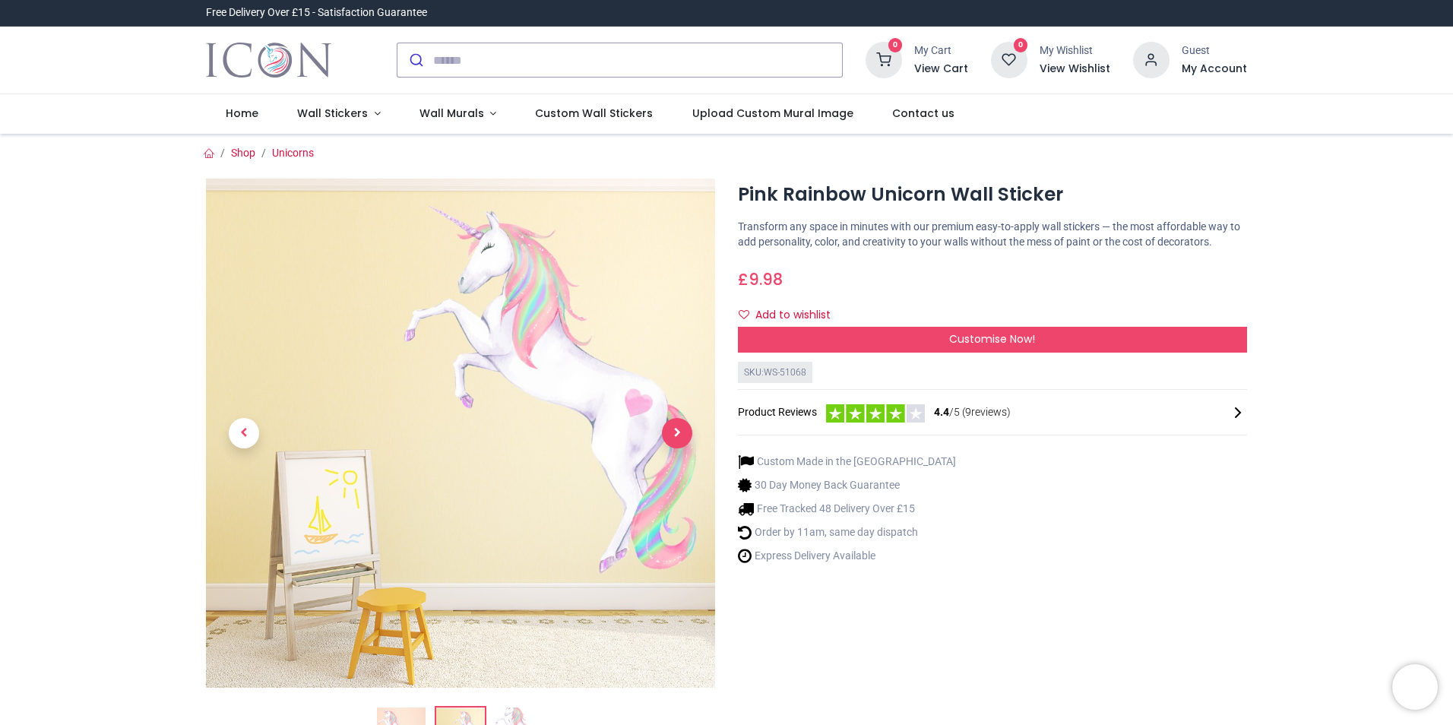
click at [675, 434] on span "Next" at bounding box center [677, 433] width 30 height 30
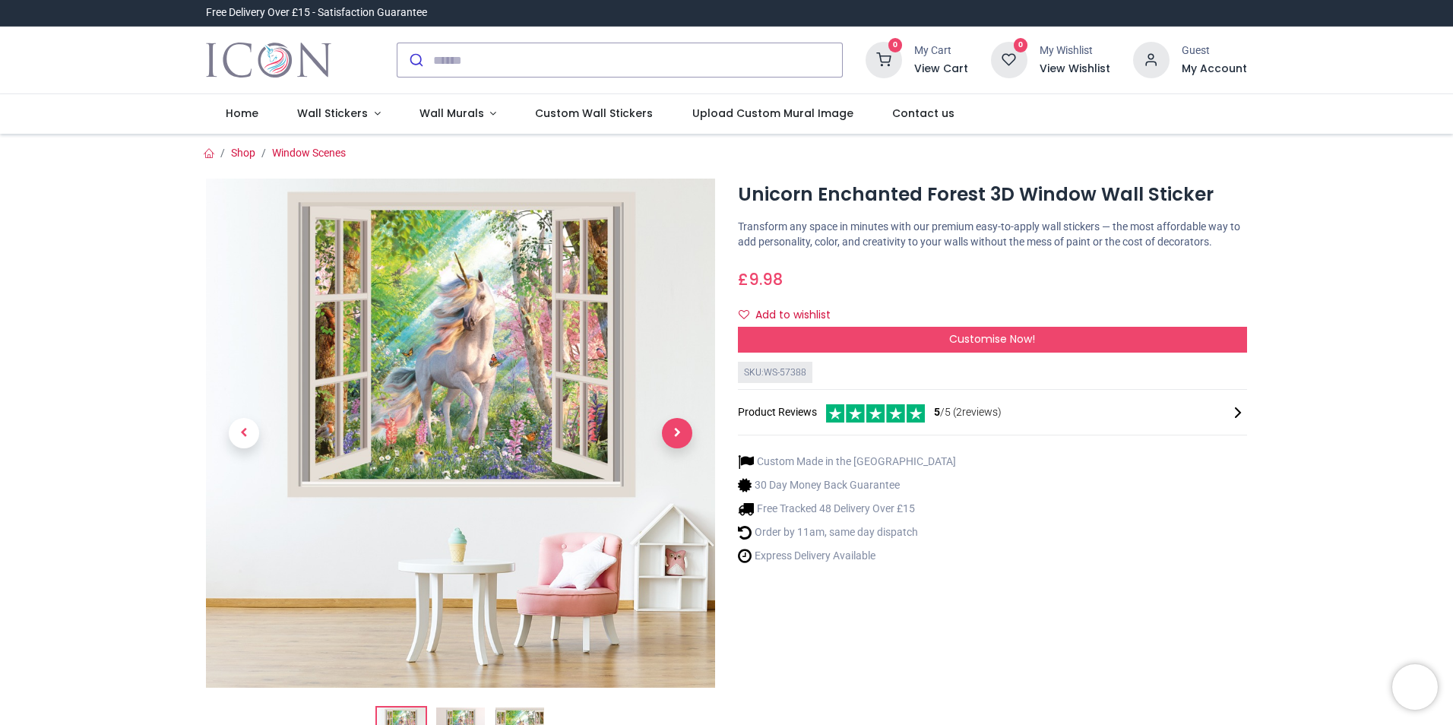
click at [687, 438] on span "Next" at bounding box center [677, 433] width 30 height 30
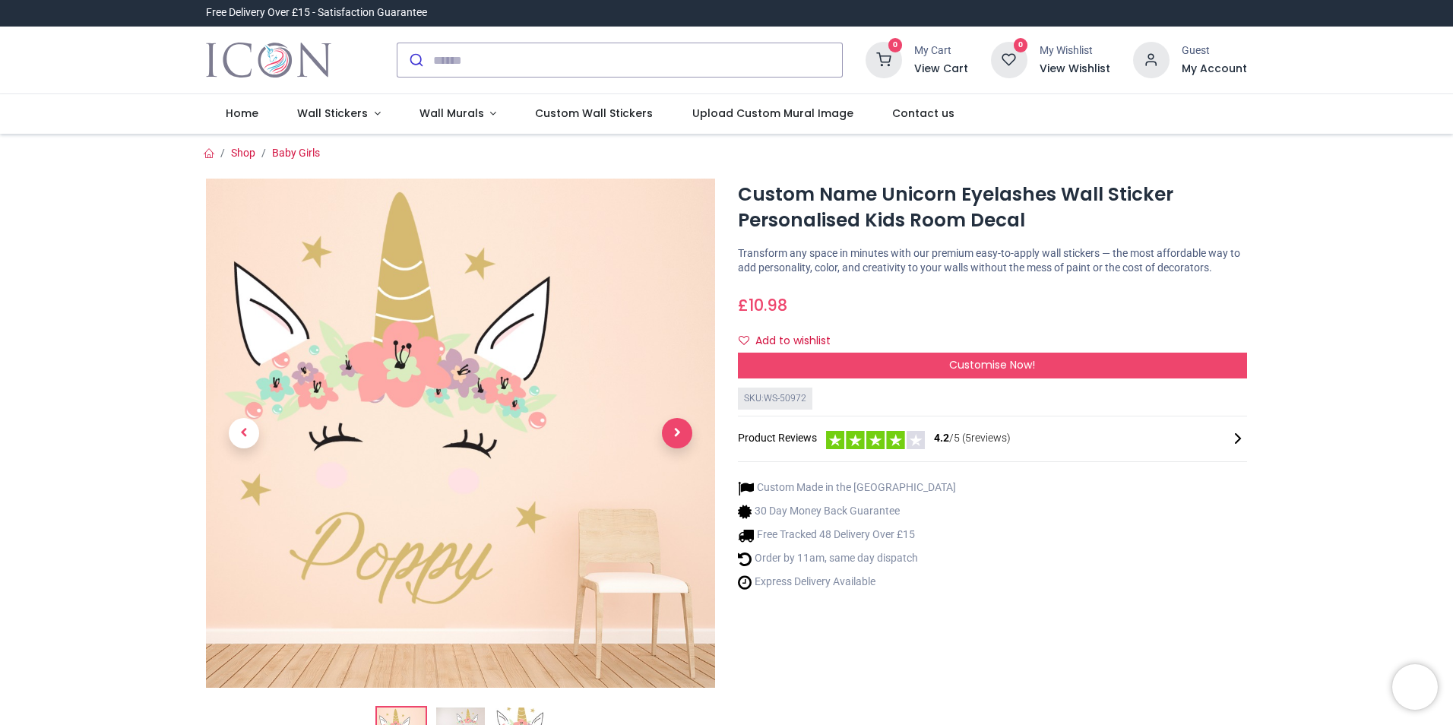
click at [667, 441] on span "Next" at bounding box center [677, 433] width 30 height 30
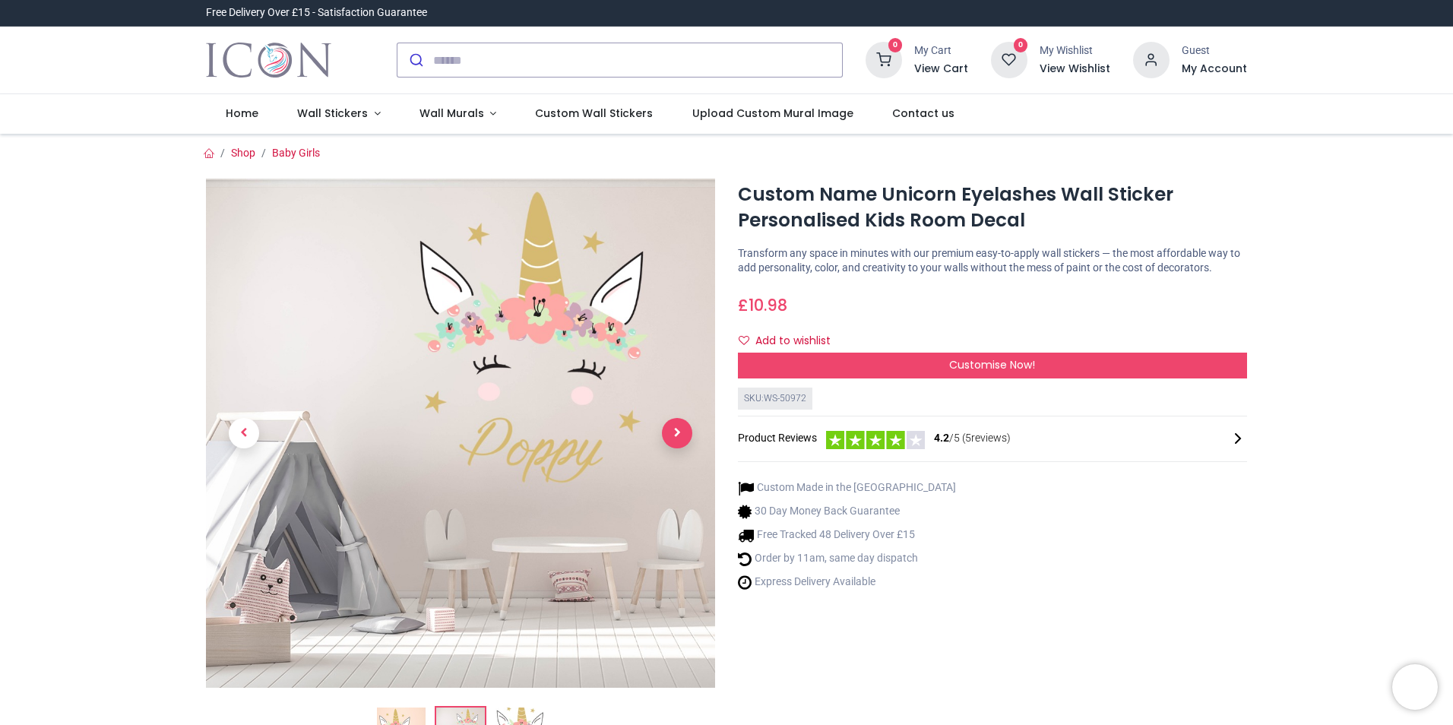
click at [667, 441] on span "Next" at bounding box center [677, 433] width 30 height 30
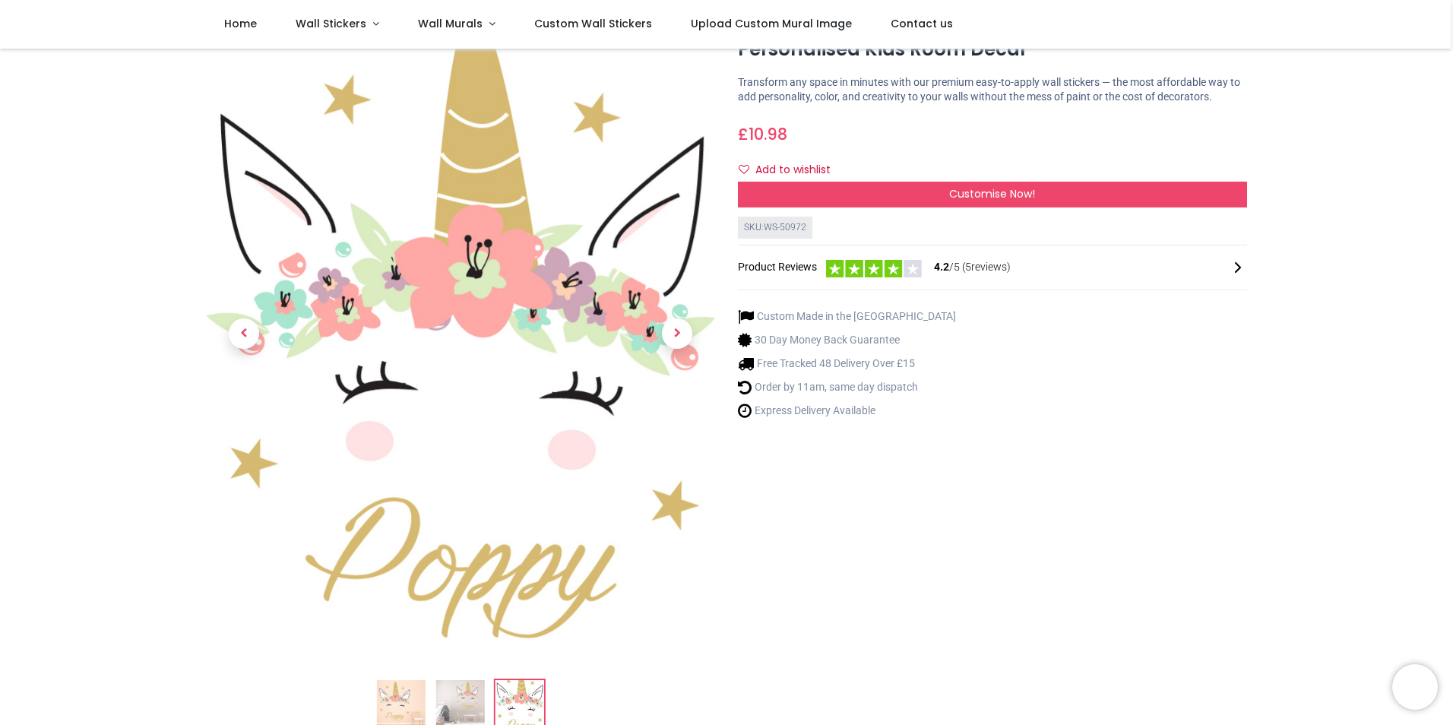
scroll to position [57, 0]
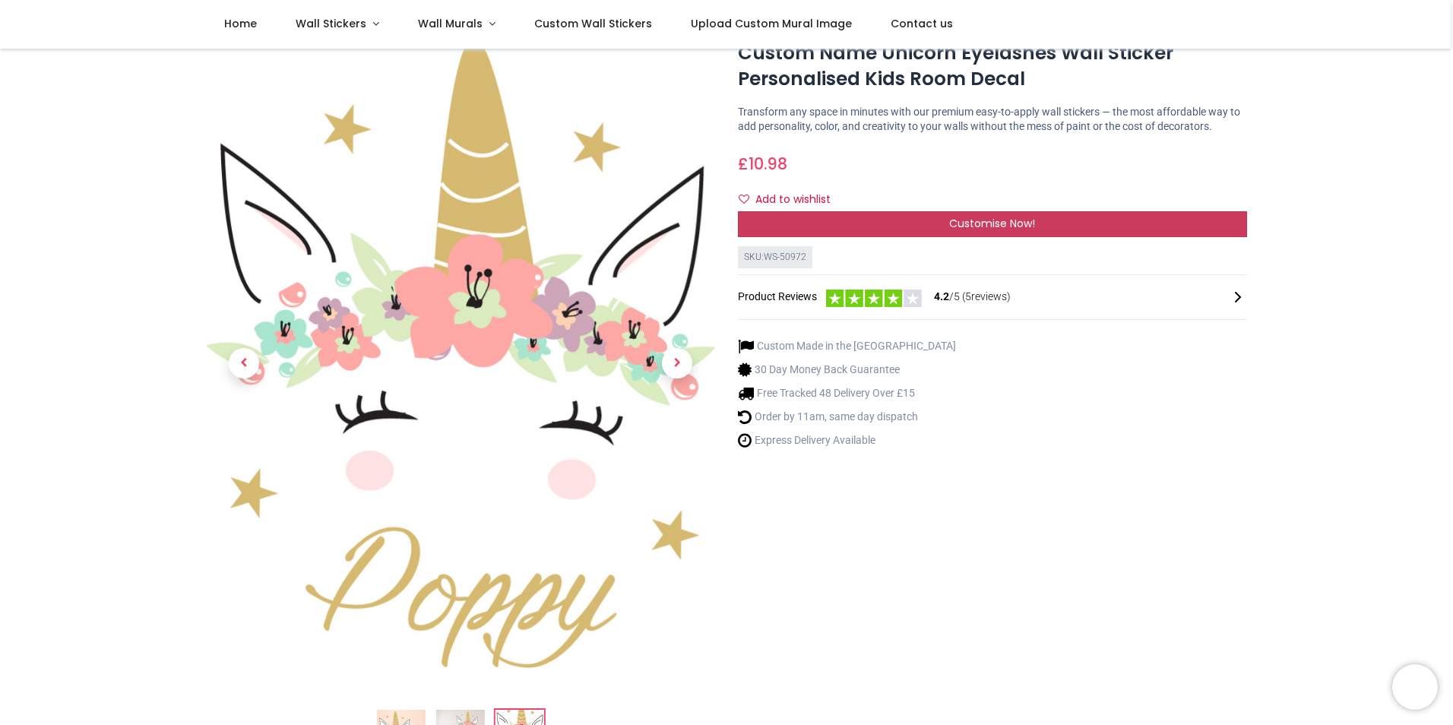
click at [772, 222] on div "Customise Now!" at bounding box center [992, 224] width 509 height 26
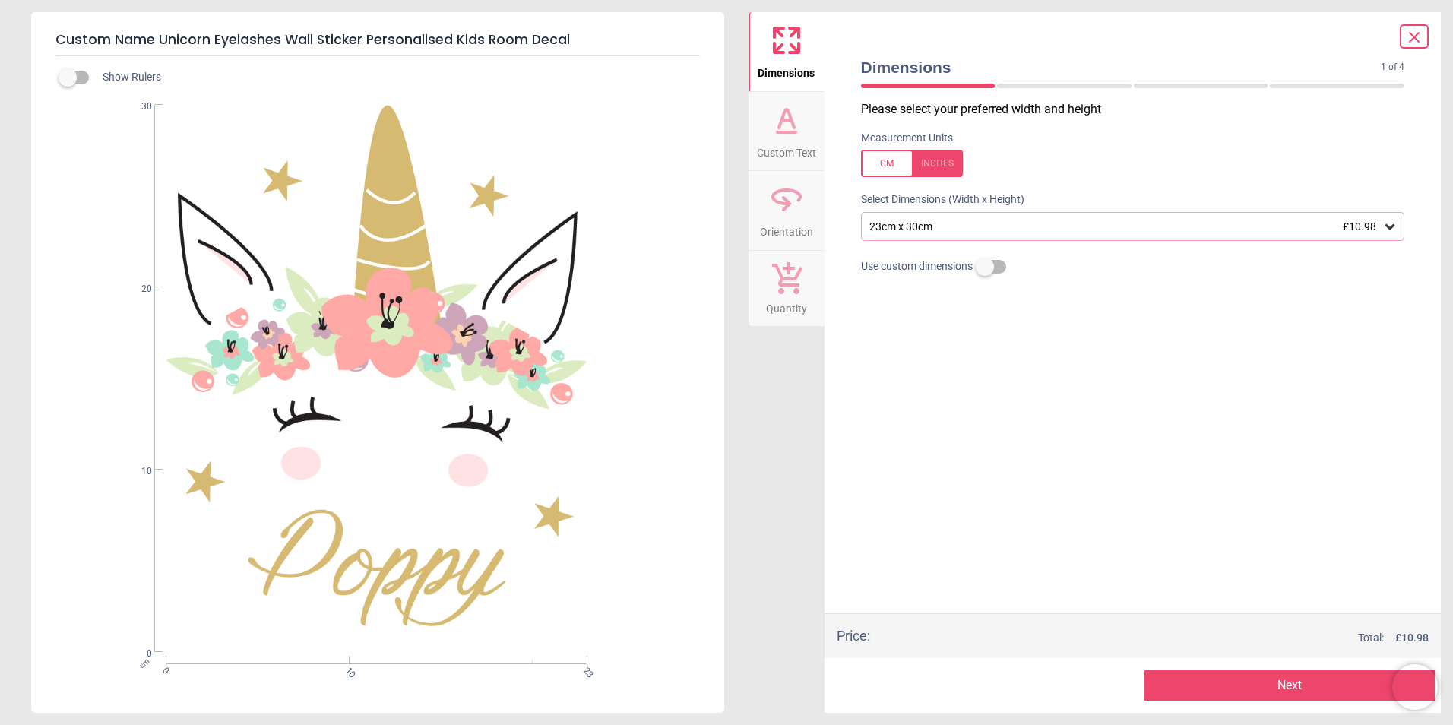
click at [937, 234] on div "23cm x 30cm £10.98" at bounding box center [1133, 226] width 544 height 29
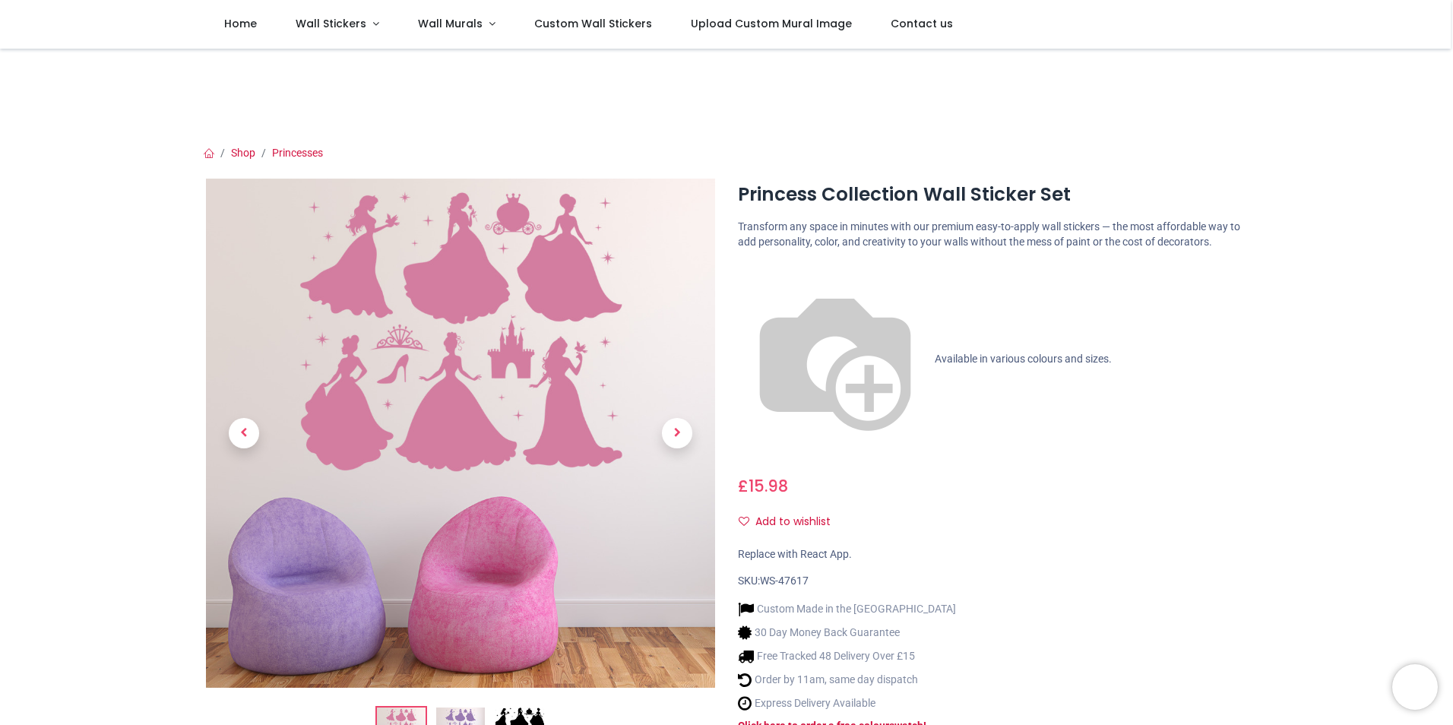
scroll to position [266, 0]
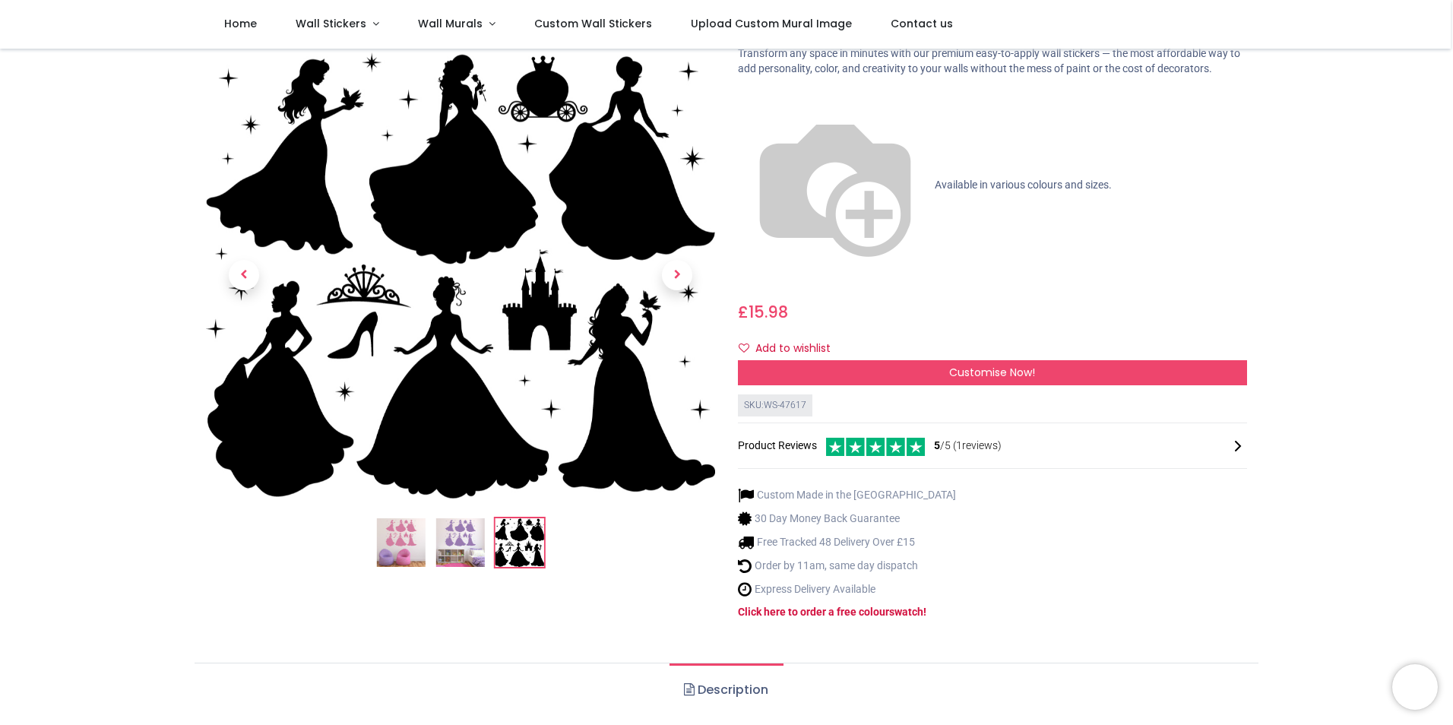
scroll to position [19, 0]
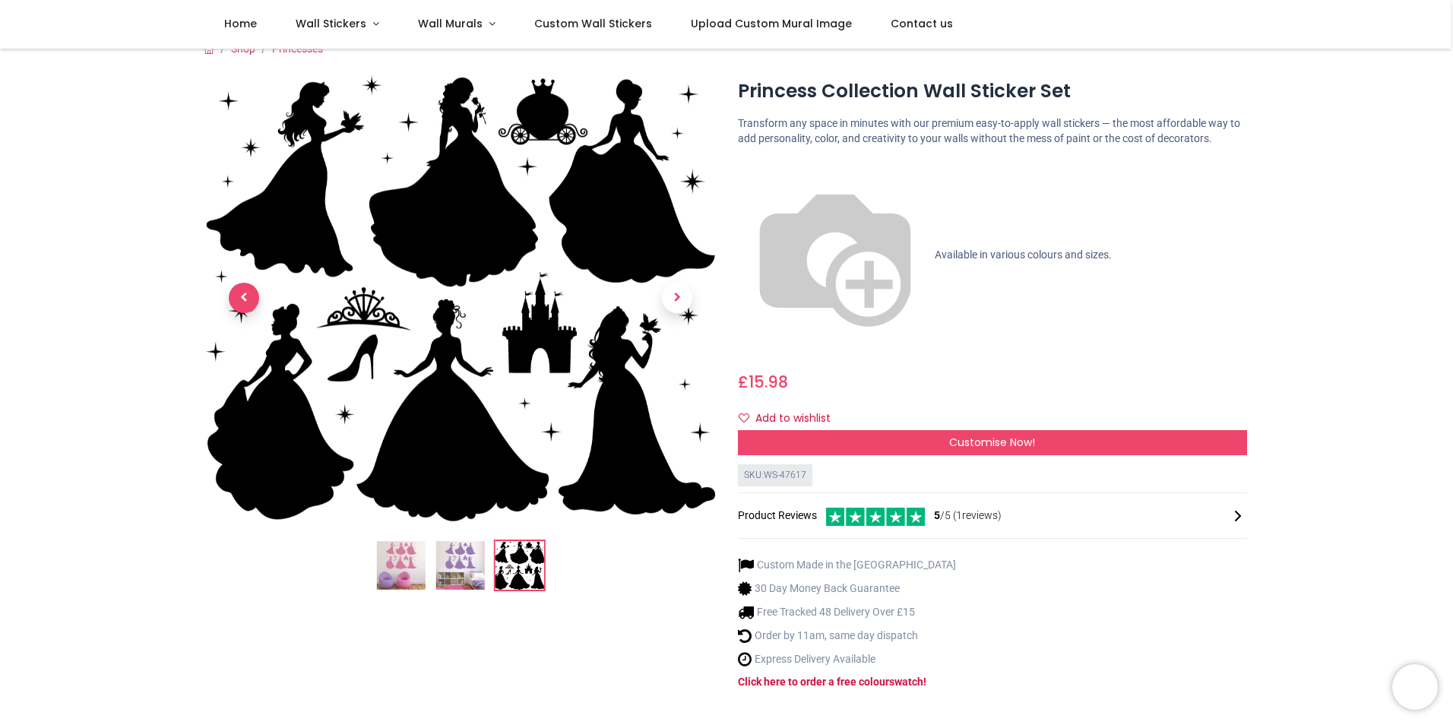
click at [244, 301] on span "Previous" at bounding box center [244, 298] width 30 height 30
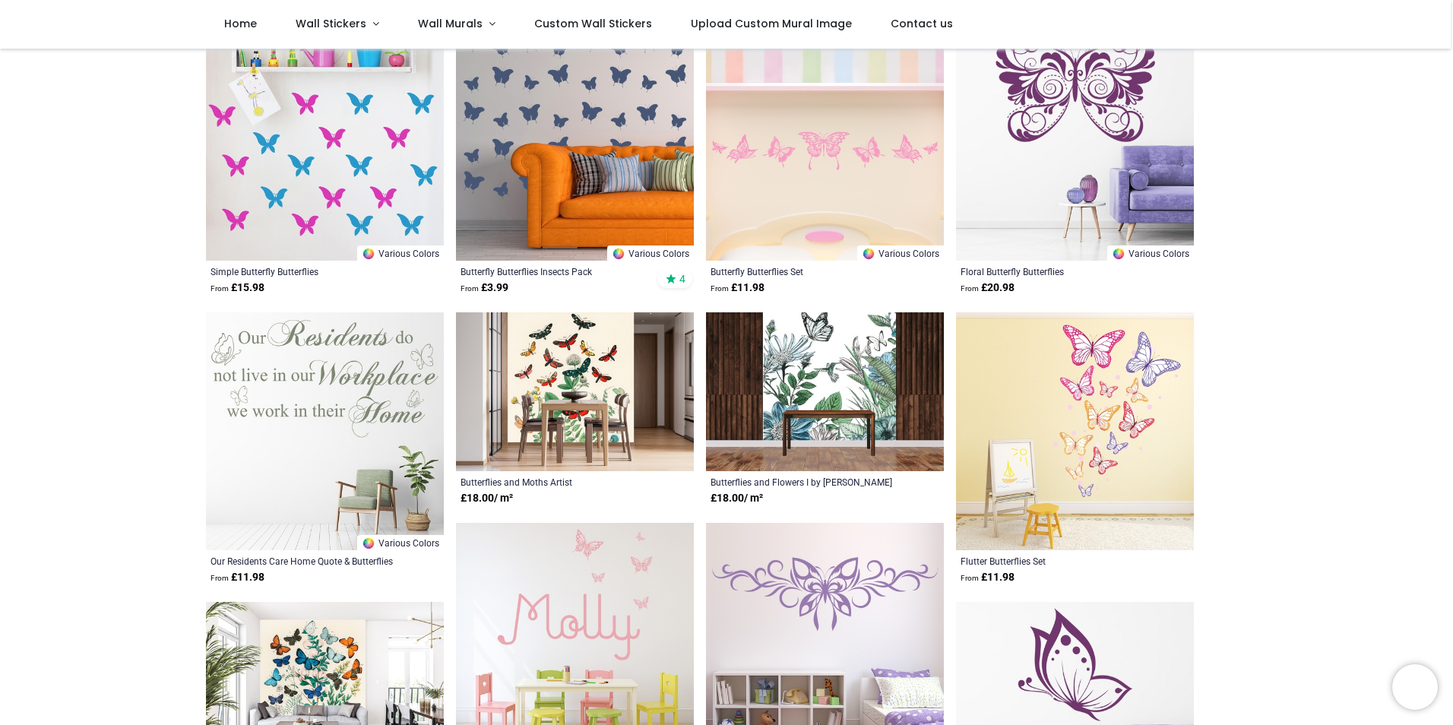
scroll to position [532, 0]
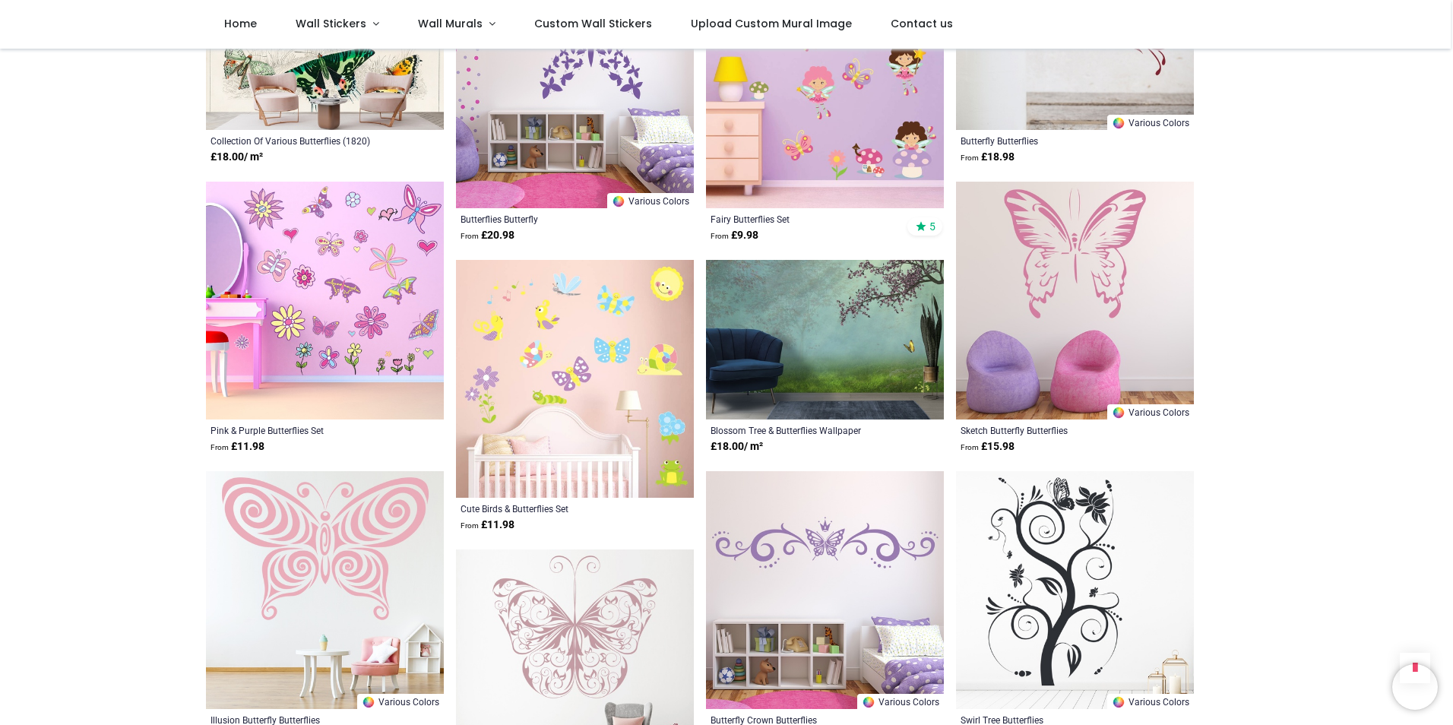
scroll to position [2793, 0]
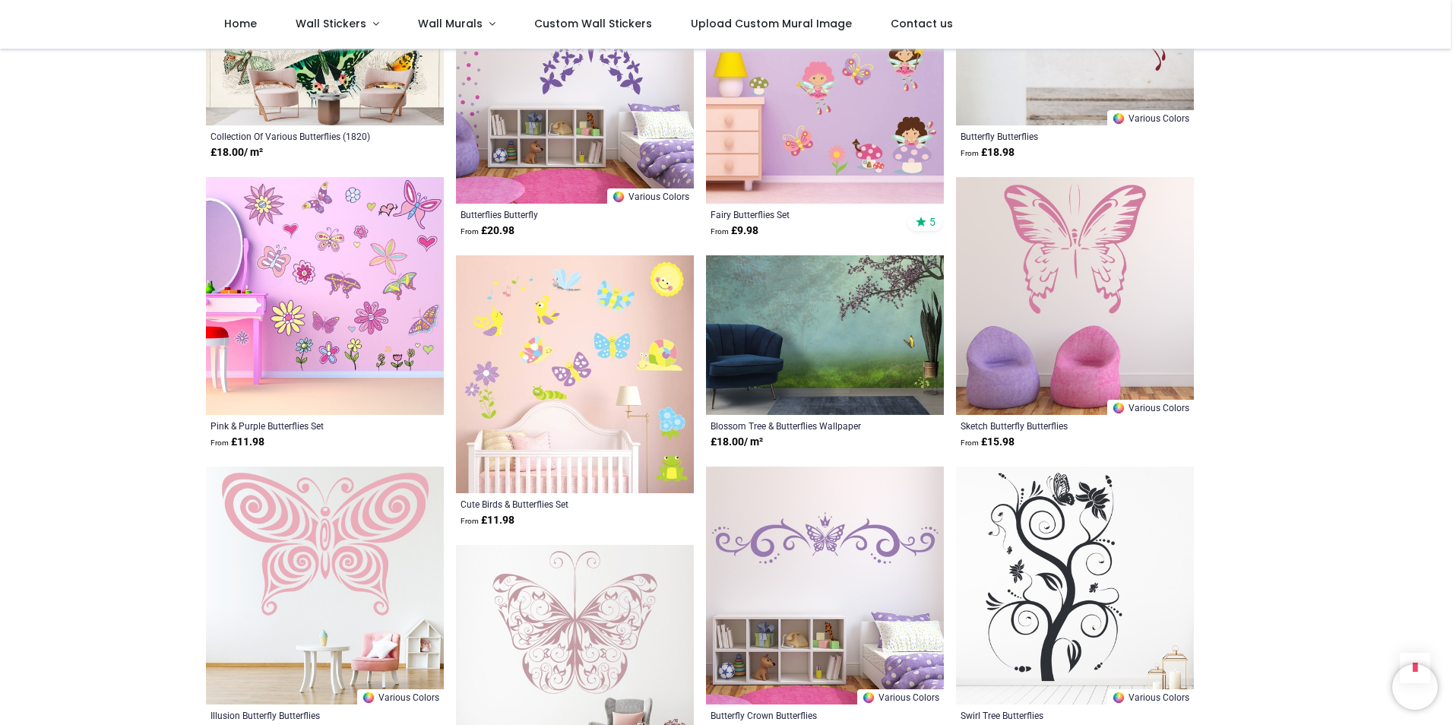
click at [355, 237] on img at bounding box center [325, 296] width 238 height 238
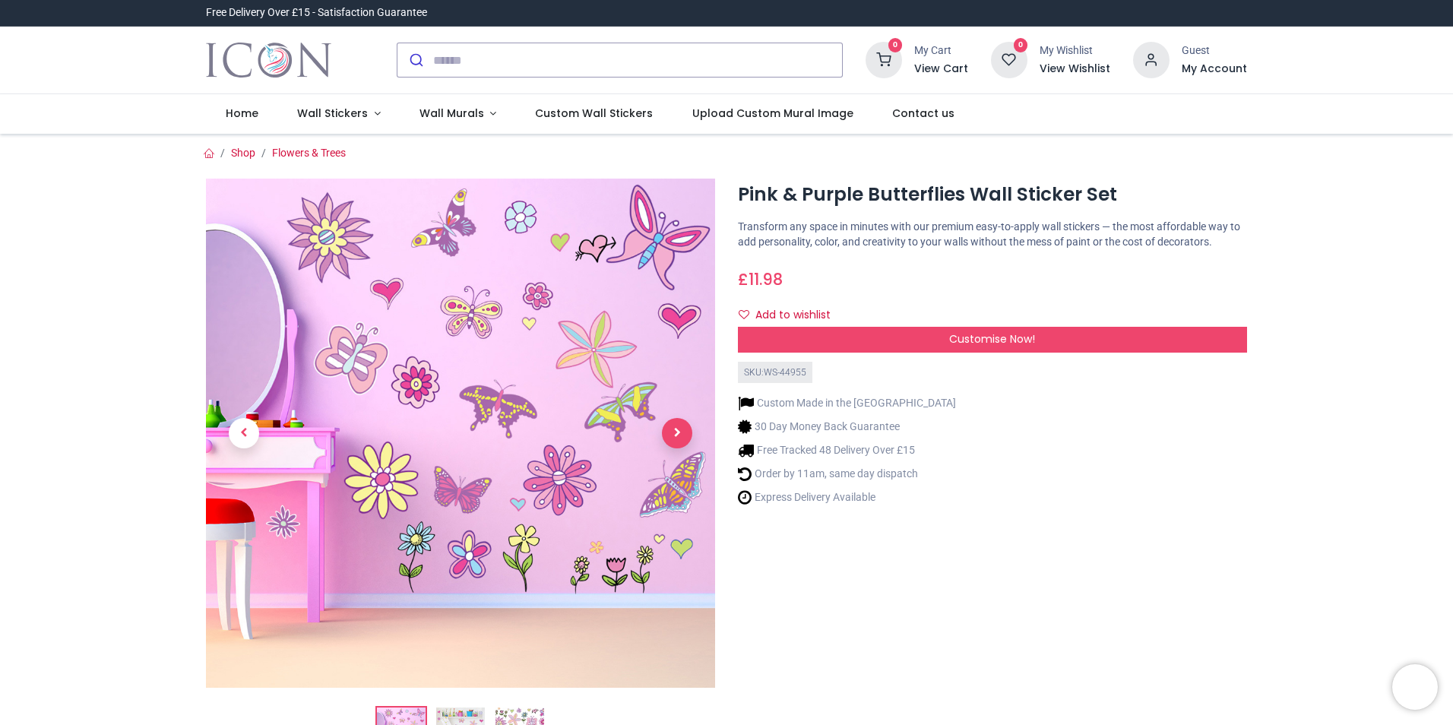
click at [679, 432] on span "Next" at bounding box center [677, 433] width 30 height 30
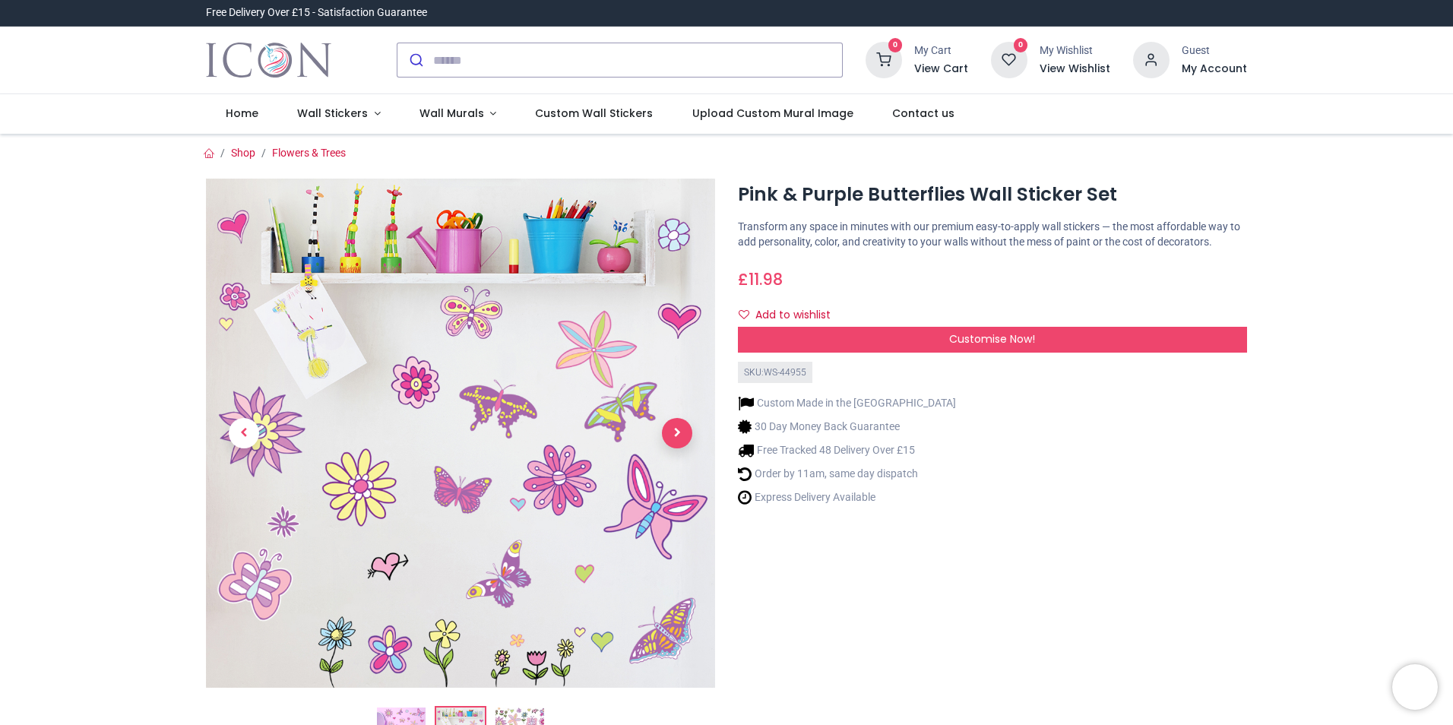
click at [680, 220] on img at bounding box center [460, 433] width 509 height 509
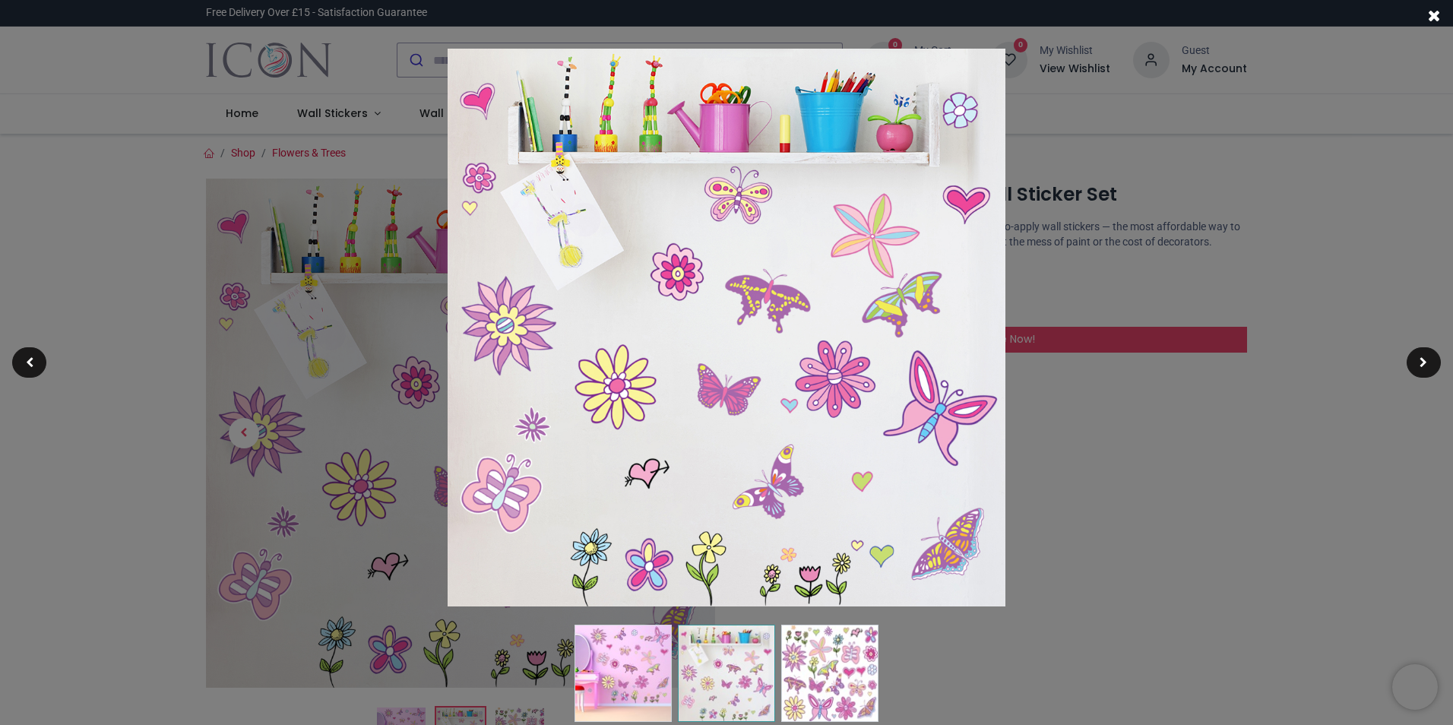
click at [835, 683] on img at bounding box center [829, 673] width 97 height 97
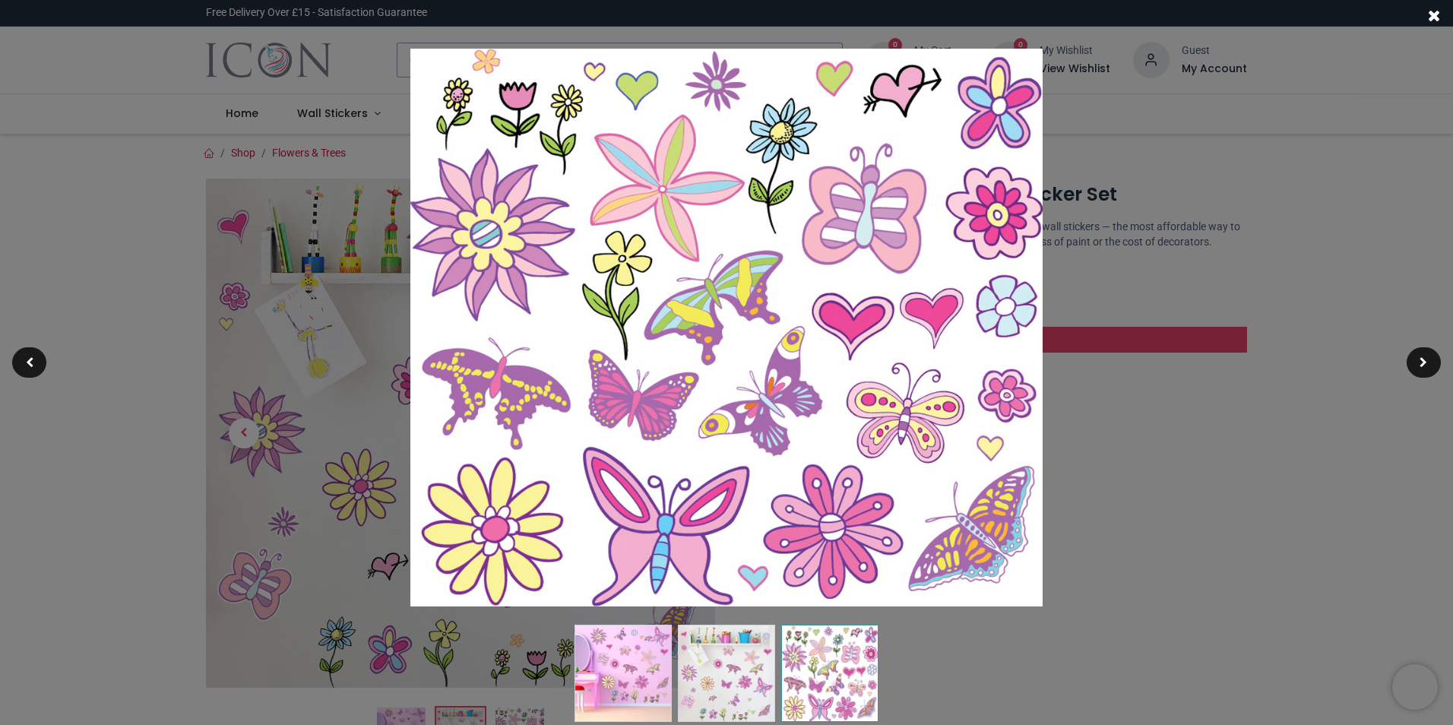
click at [736, 658] on img at bounding box center [726, 673] width 97 height 97
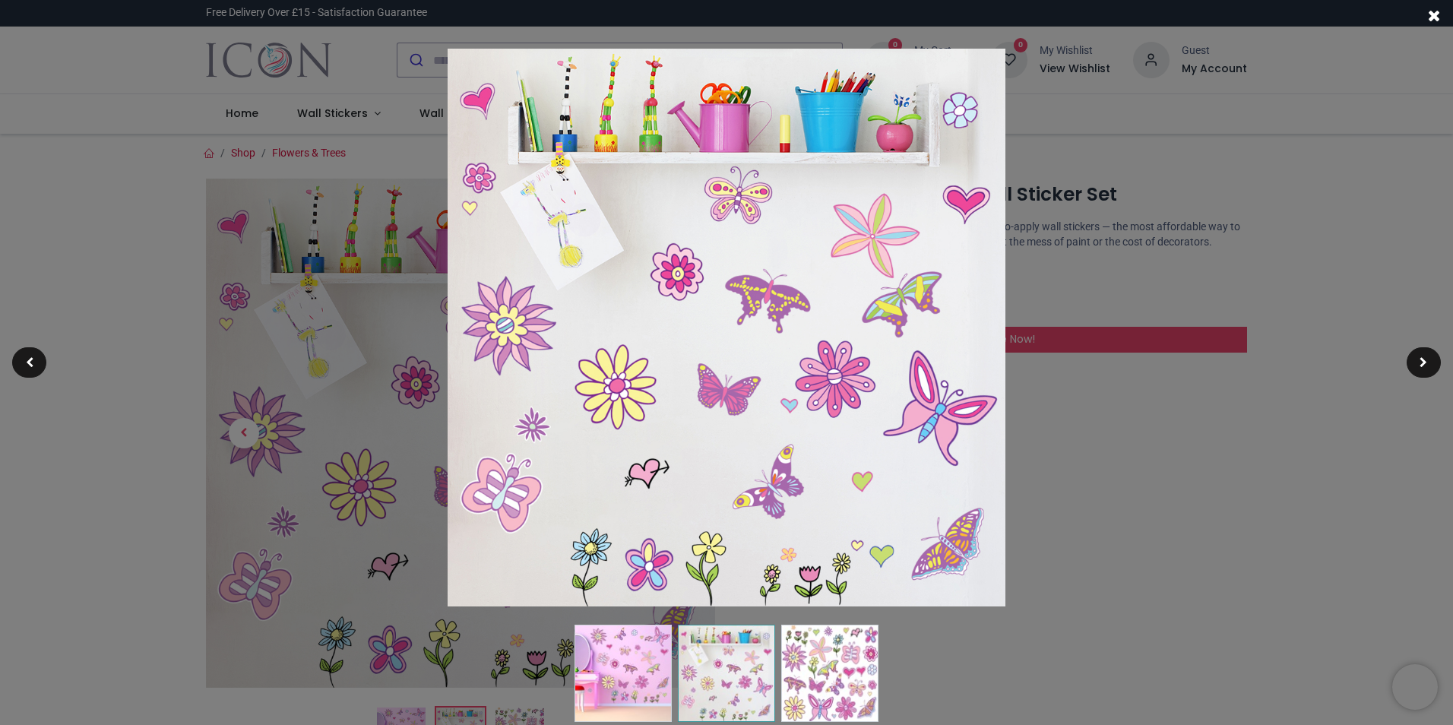
click at [177, 256] on div at bounding box center [726, 362] width 1453 height 725
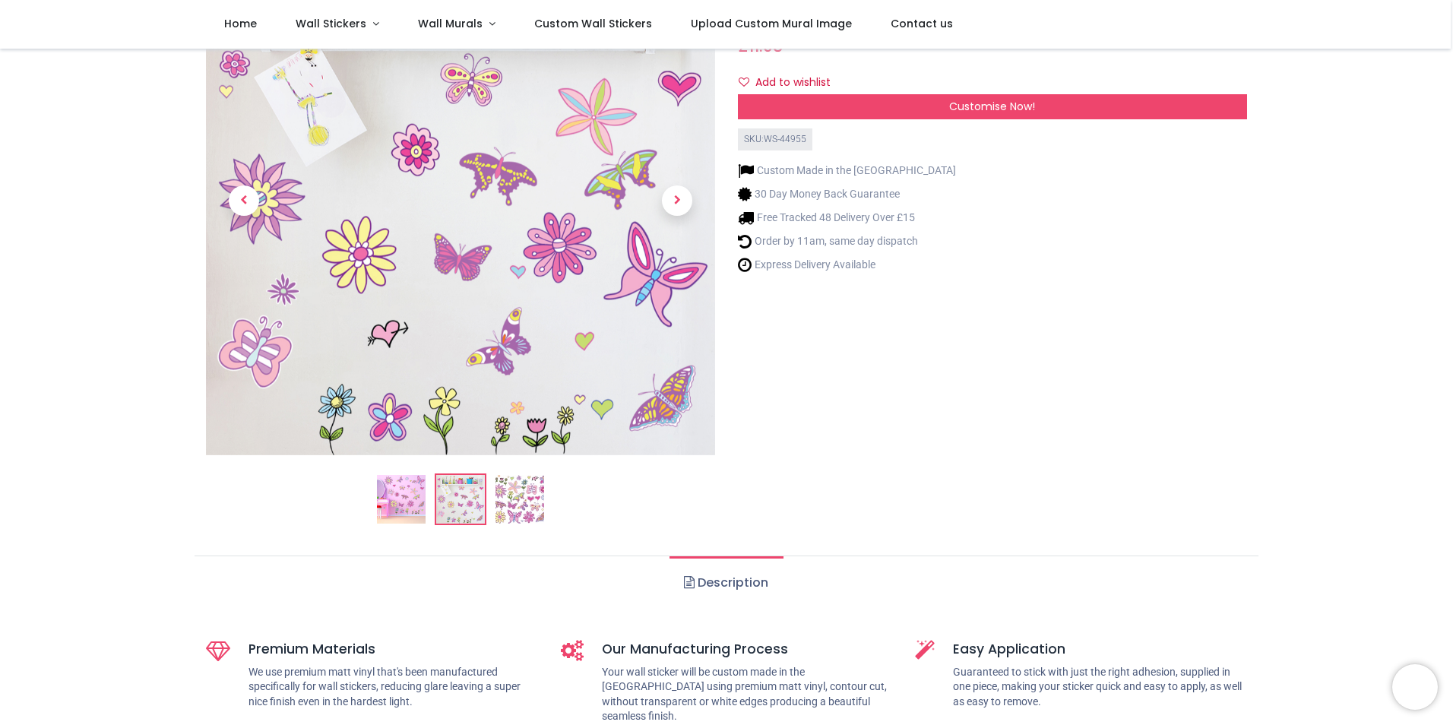
scroll to position [152, 0]
